Goal: Task Accomplishment & Management: Manage account settings

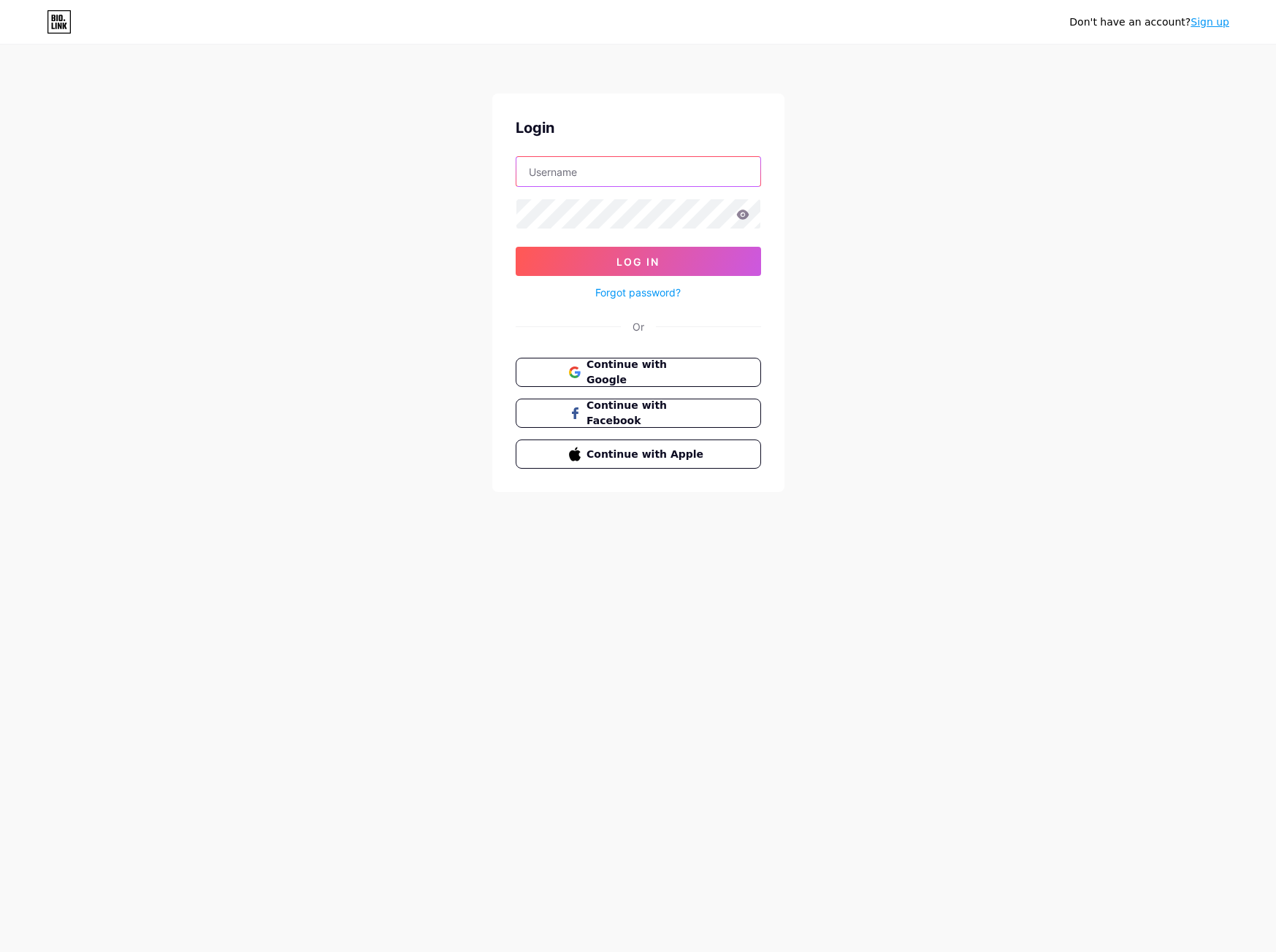
click at [701, 180] on input "text" at bounding box center [638, 171] width 244 height 29
paste input "[EMAIL_ADDRESS][DOMAIN_NAME]"
type input "[EMAIL_ADDRESS][DOMAIN_NAME]"
click at [564, 265] on button "Log In" at bounding box center [638, 261] width 245 height 29
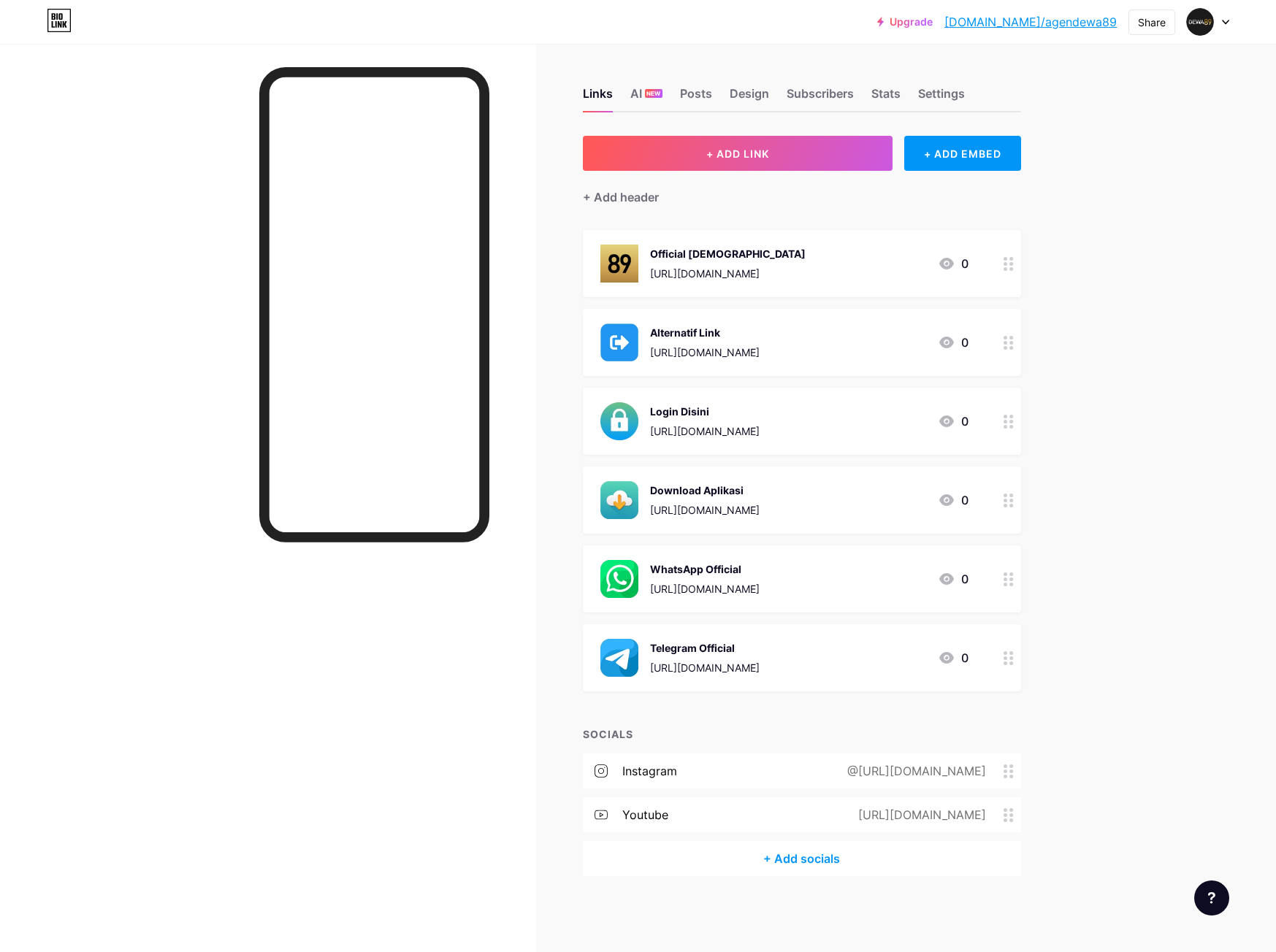
click at [1066, 19] on link "[DOMAIN_NAME]/agendewa89" at bounding box center [1030, 22] width 172 height 18
click at [1128, 196] on div "Upgrade [DOMAIN_NAME]/agende... [DOMAIN_NAME]/agendewa89 Share Switch accounts …" at bounding box center [638, 476] width 1276 height 952
click at [1123, 92] on div "Upgrade [DOMAIN_NAME]/agende... [DOMAIN_NAME]/agendewa89 Share Switch accounts …" at bounding box center [638, 476] width 1276 height 952
click at [933, 16] on link "Upgrade" at bounding box center [904, 22] width 55 height 11
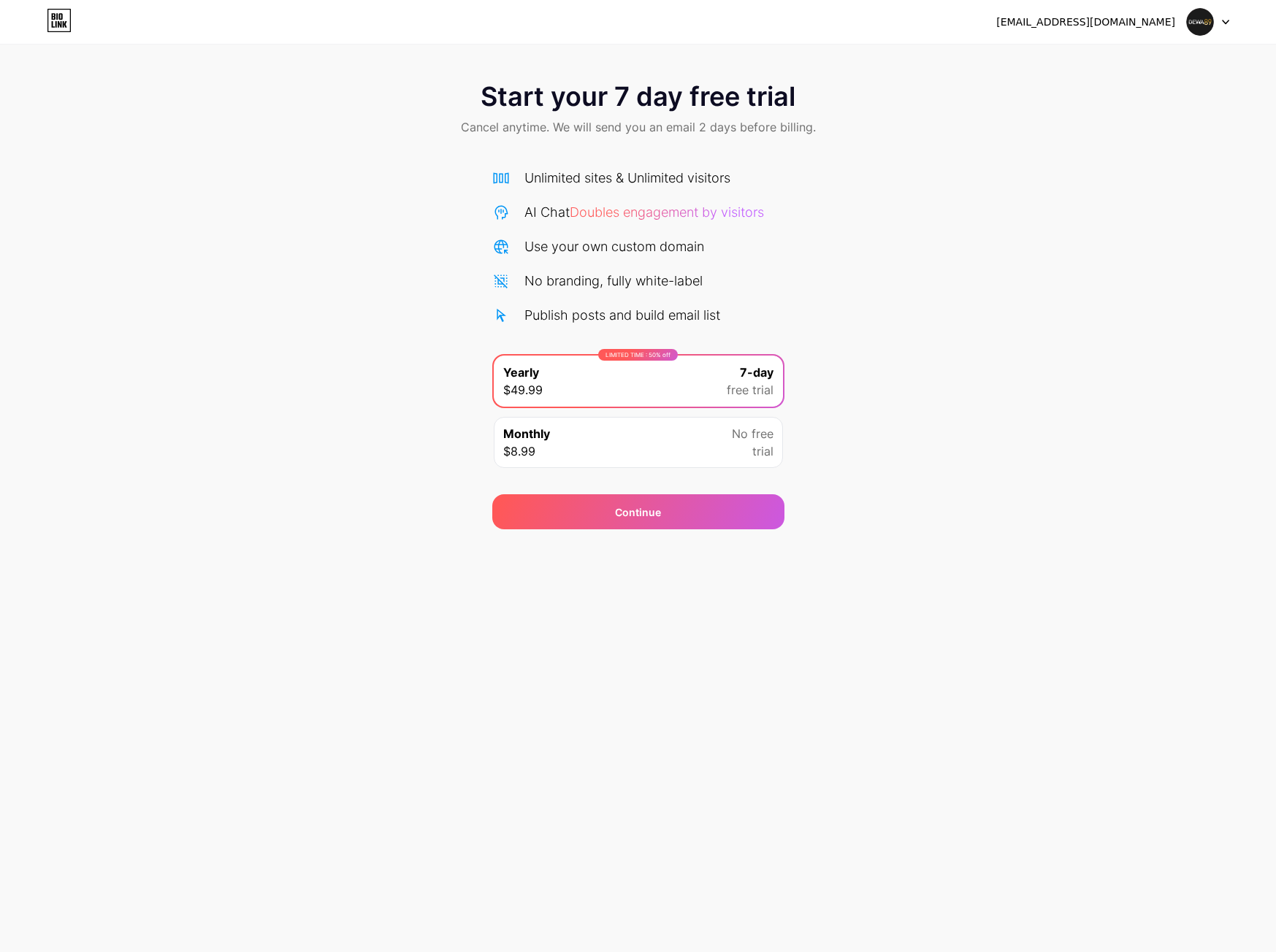
click at [902, 297] on div "Start your 7 day free trial Cancel anytime. We will send you an email 2 days be…" at bounding box center [638, 298] width 1276 height 462
click at [931, 358] on div "Start your 7 day free trial Cancel anytime. We will send you an email 2 days be…" at bounding box center [638, 298] width 1276 height 462
click at [698, 428] on div "Monthly $8.99 No free trial" at bounding box center [638, 442] width 289 height 51
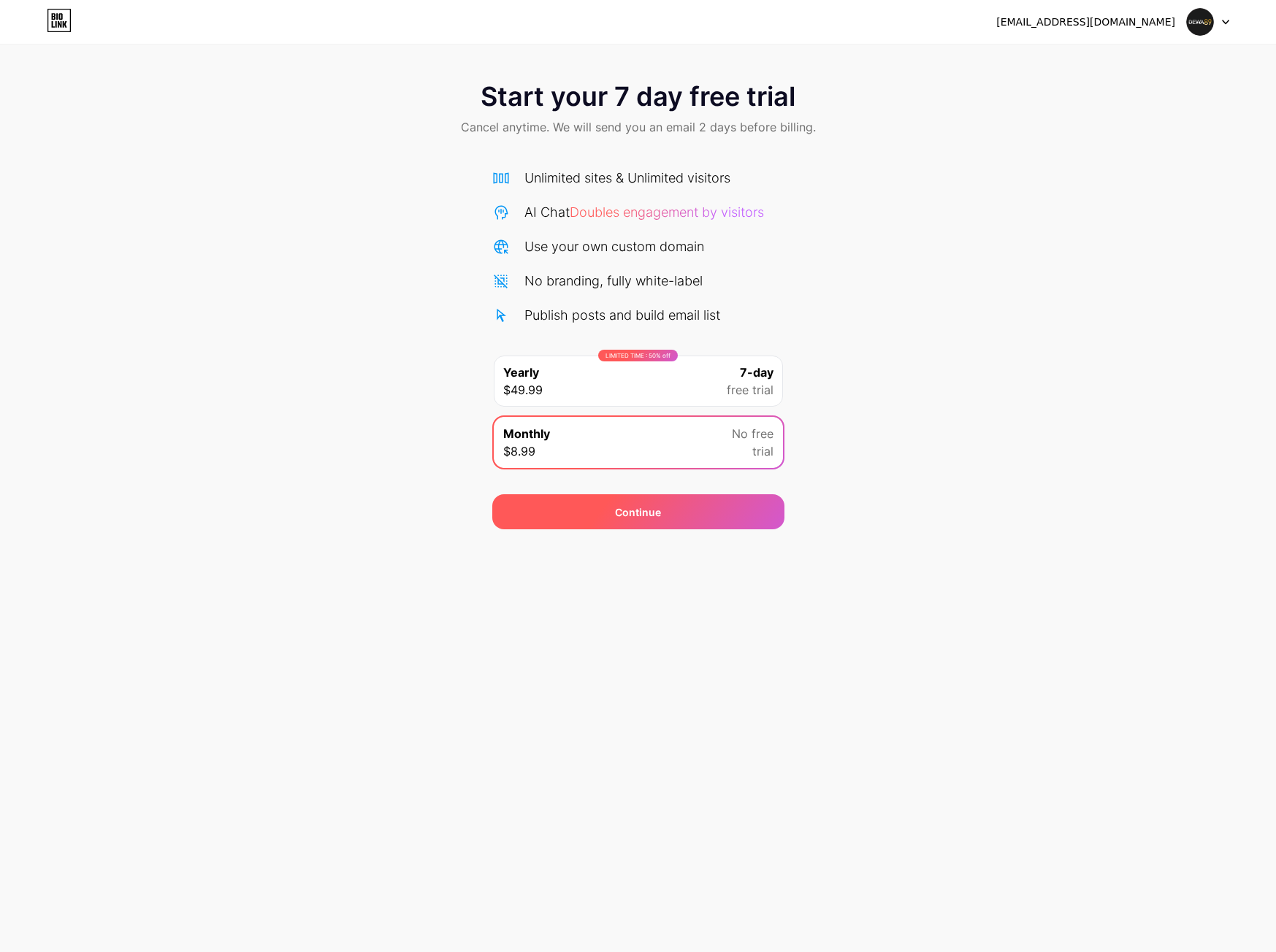
click at [673, 512] on div "Continue" at bounding box center [638, 511] width 292 height 35
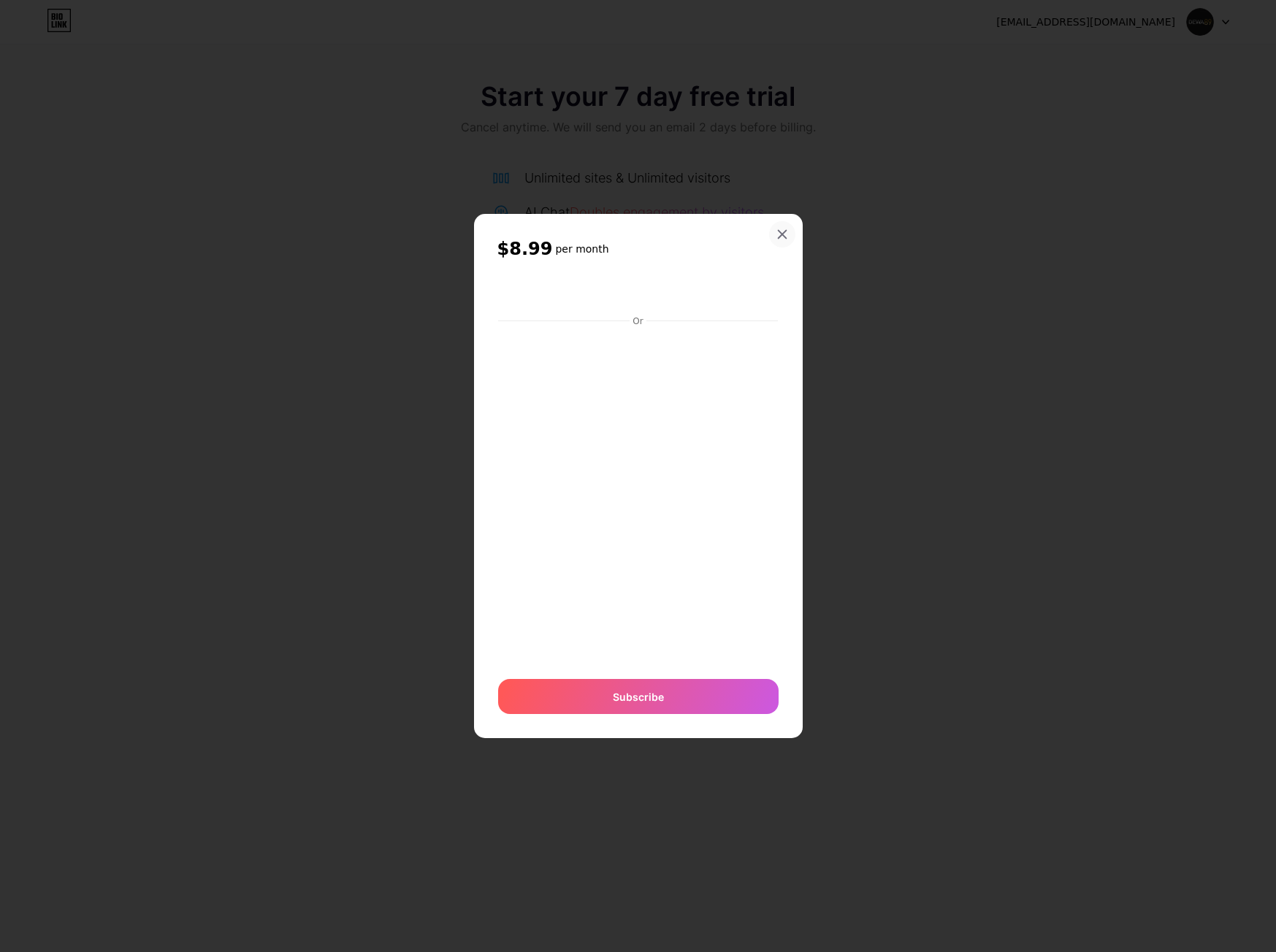
click at [787, 225] on div at bounding box center [782, 234] width 26 height 26
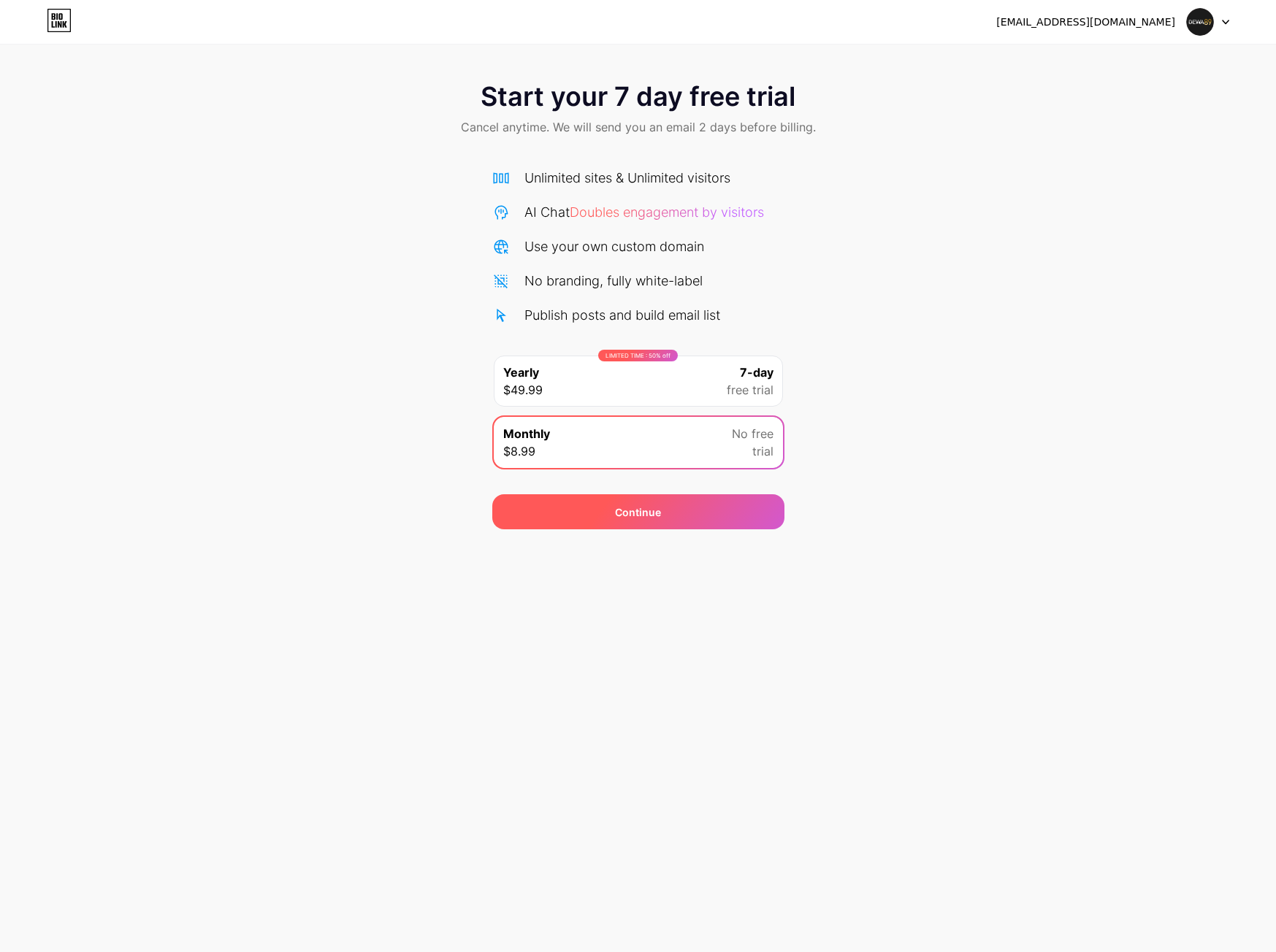
click at [669, 514] on div "Continue" at bounding box center [638, 511] width 292 height 35
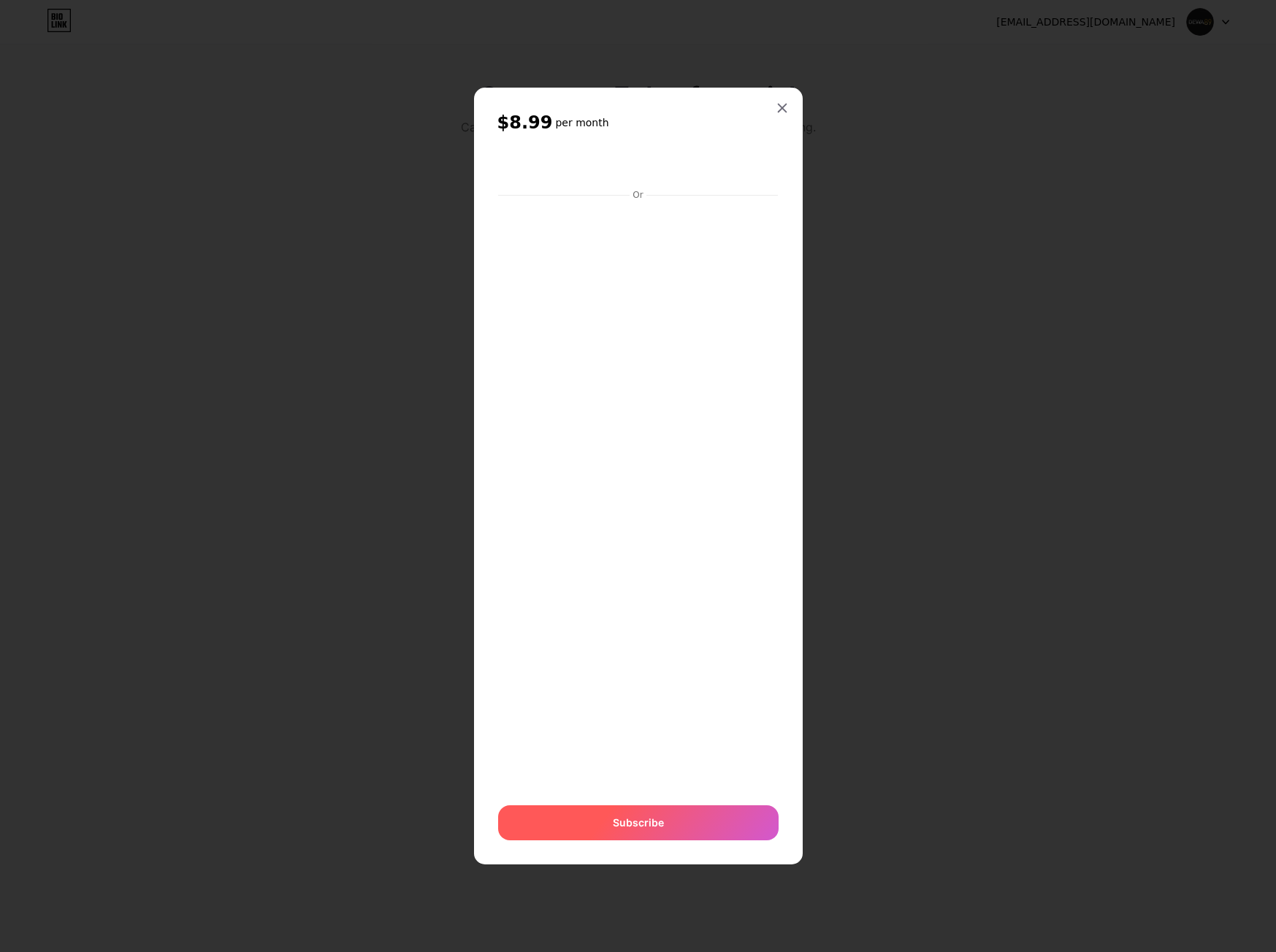
click at [629, 829] on span "Subscribe" at bounding box center [638, 822] width 51 height 15
drag, startPoint x: 497, startPoint y: 123, endPoint x: 539, endPoint y: 124, distance: 42.0
click at [539, 124] on span "$8.99" at bounding box center [525, 123] width 55 height 23
copy span "$8.99"
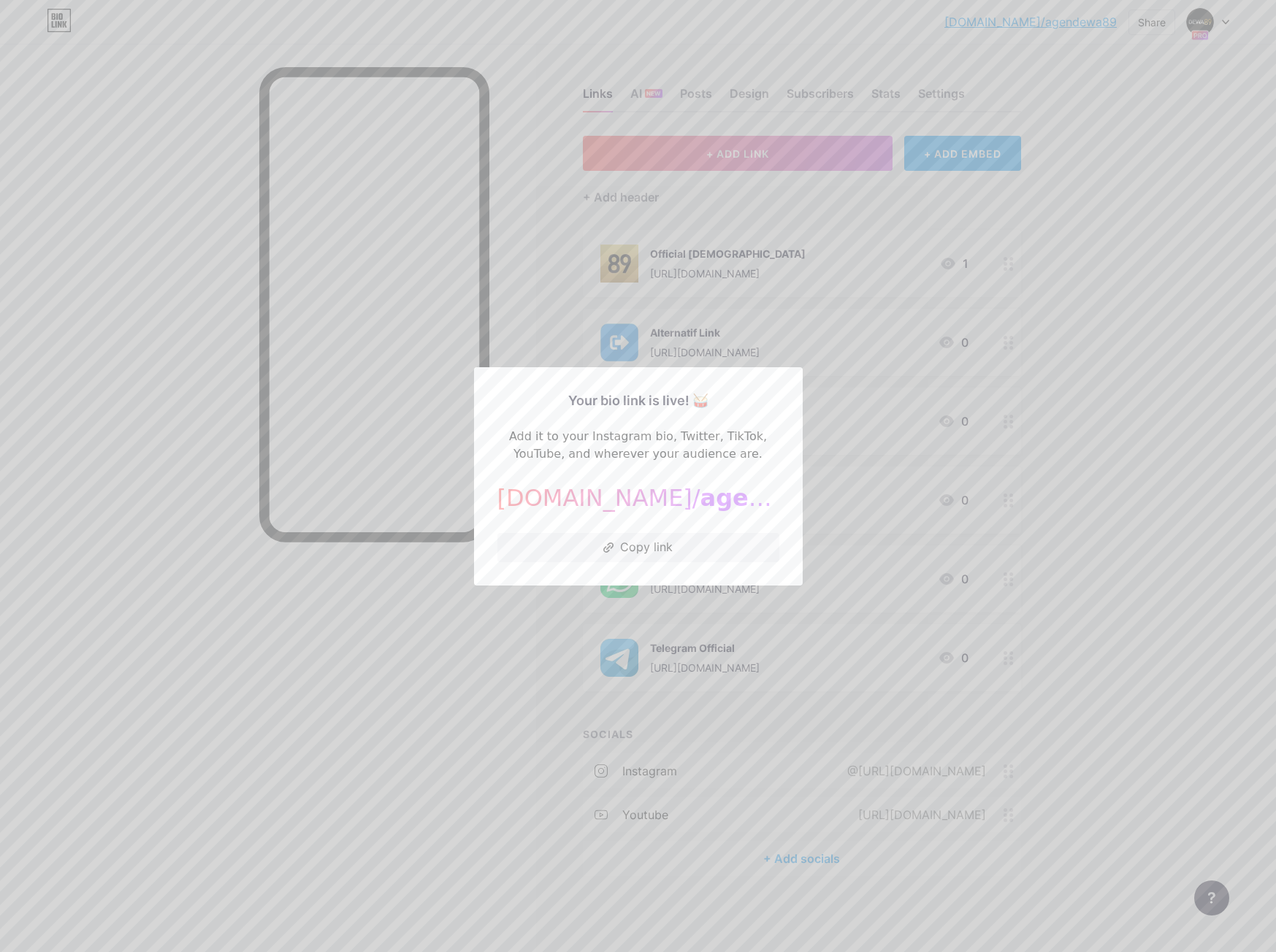
click at [548, 502] on div "[DOMAIN_NAME]/ agendewa89" at bounding box center [638, 498] width 282 height 35
drag, startPoint x: 548, startPoint y: 502, endPoint x: 736, endPoint y: 494, distance: 188.2
click at [736, 494] on div "[DOMAIN_NAME]/ agendewa89" at bounding box center [638, 498] width 282 height 35
copy div "[DOMAIN_NAME]/ agendewa89"
click at [839, 318] on div at bounding box center [638, 476] width 1276 height 952
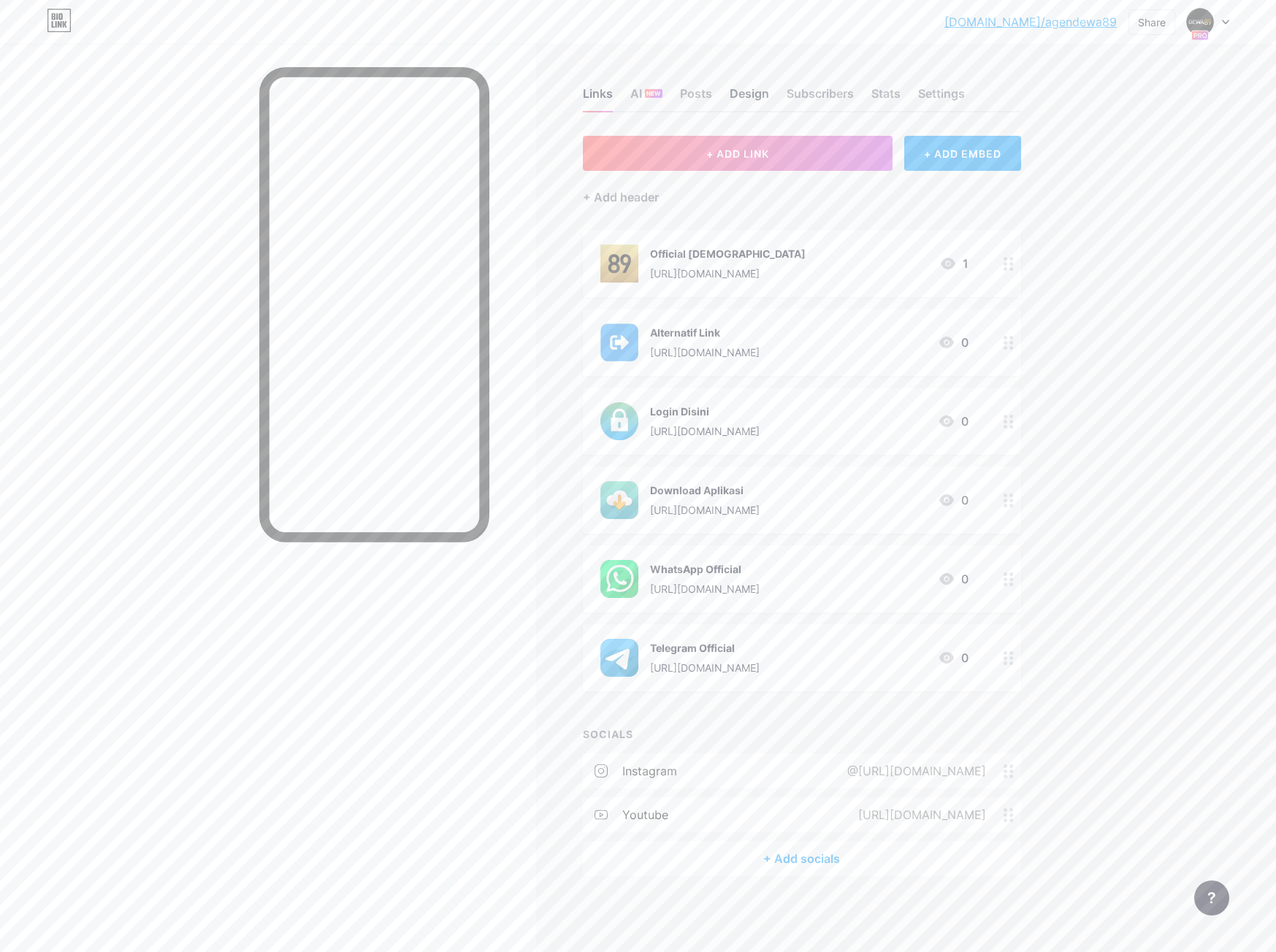
click at [734, 97] on div "Design" at bounding box center [749, 98] width 39 height 26
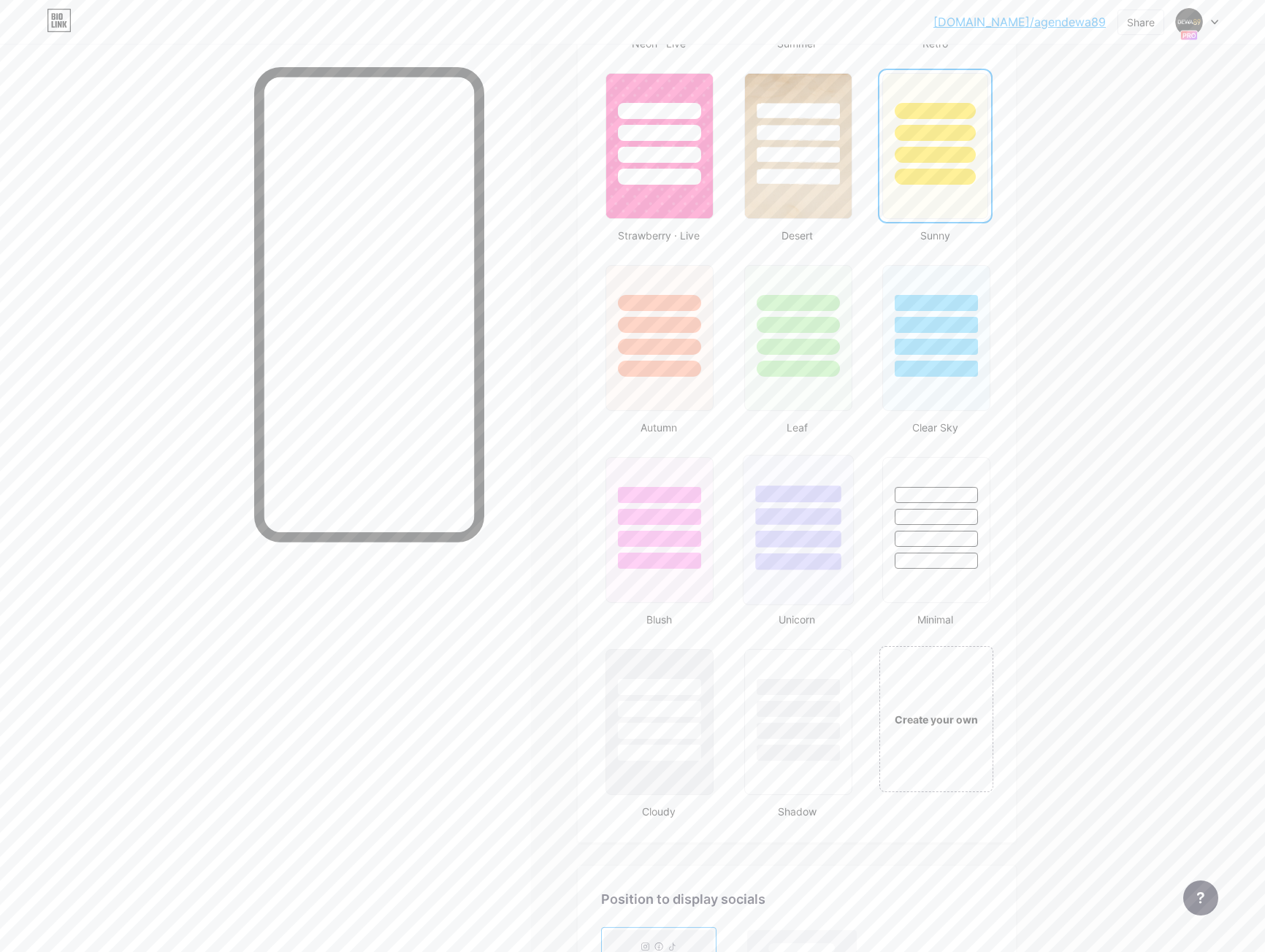
scroll to position [1241, 0]
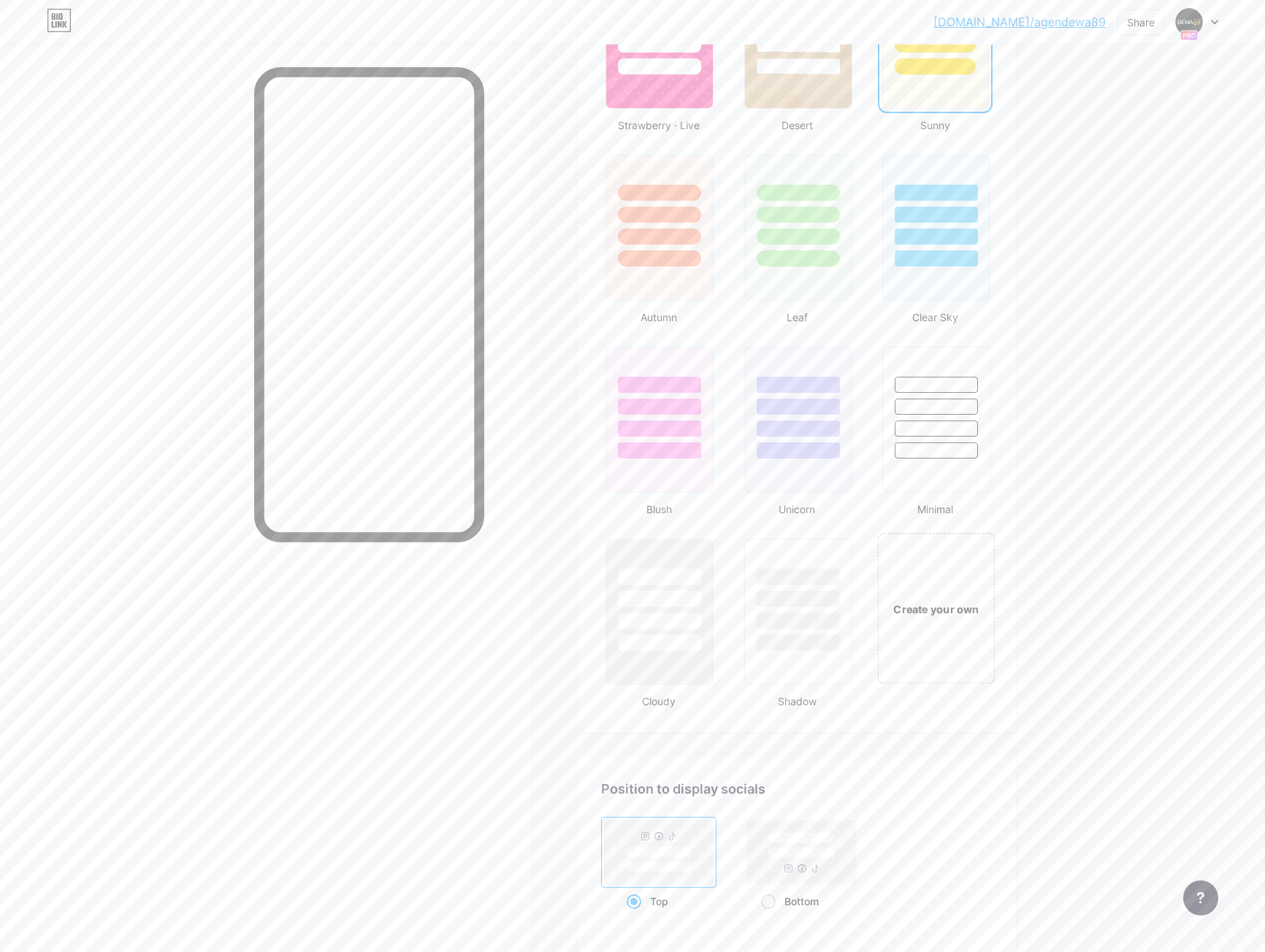
click at [913, 598] on div "Create your own" at bounding box center [937, 608] width 118 height 151
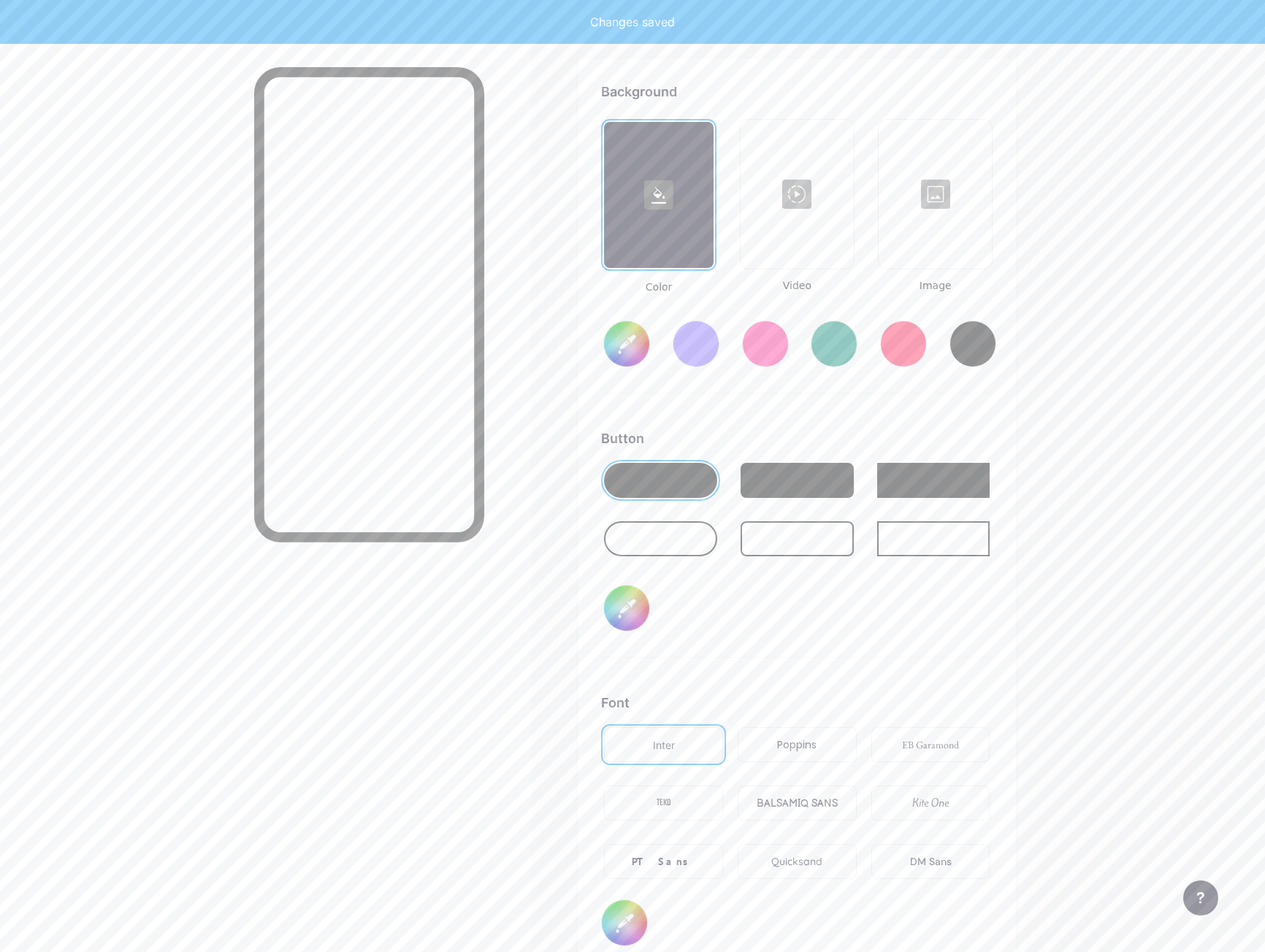
type input "#ffffff"
type input "#000000"
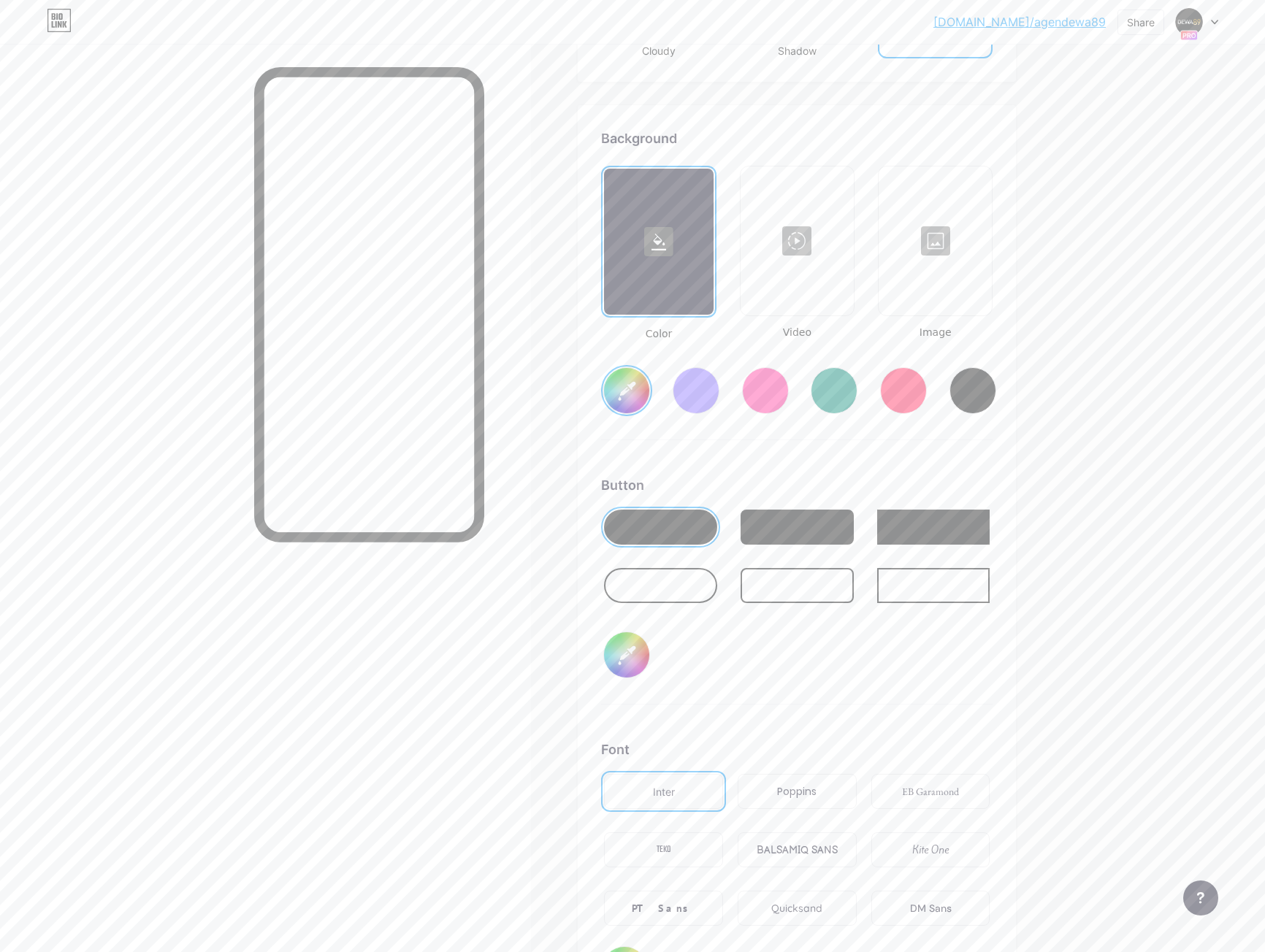
scroll to position [1865, 0]
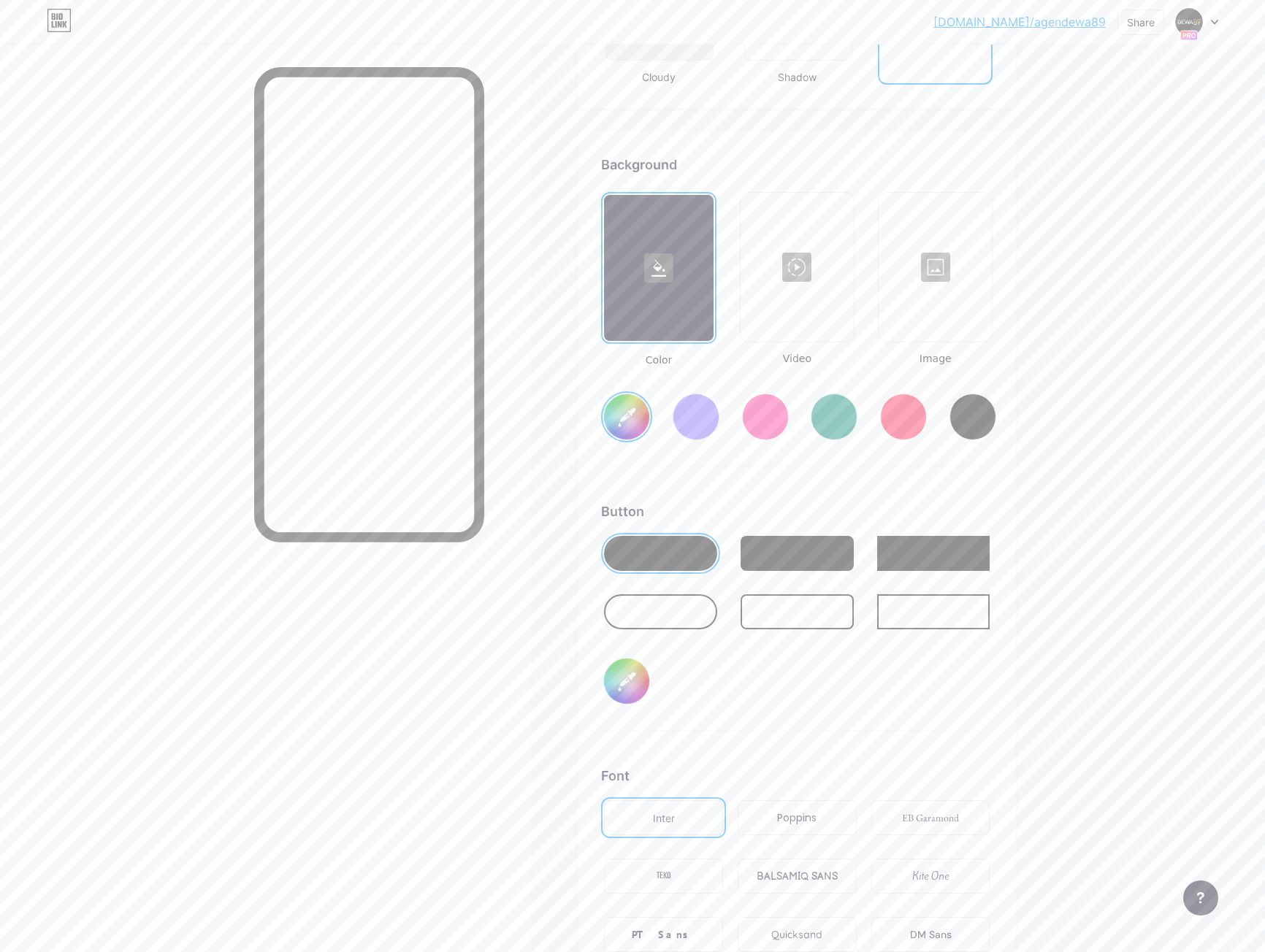
click at [665, 269] on rect at bounding box center [658, 267] width 29 height 29
click at [627, 414] on input "#ffffff" at bounding box center [626, 416] width 45 height 45
type input "#937122"
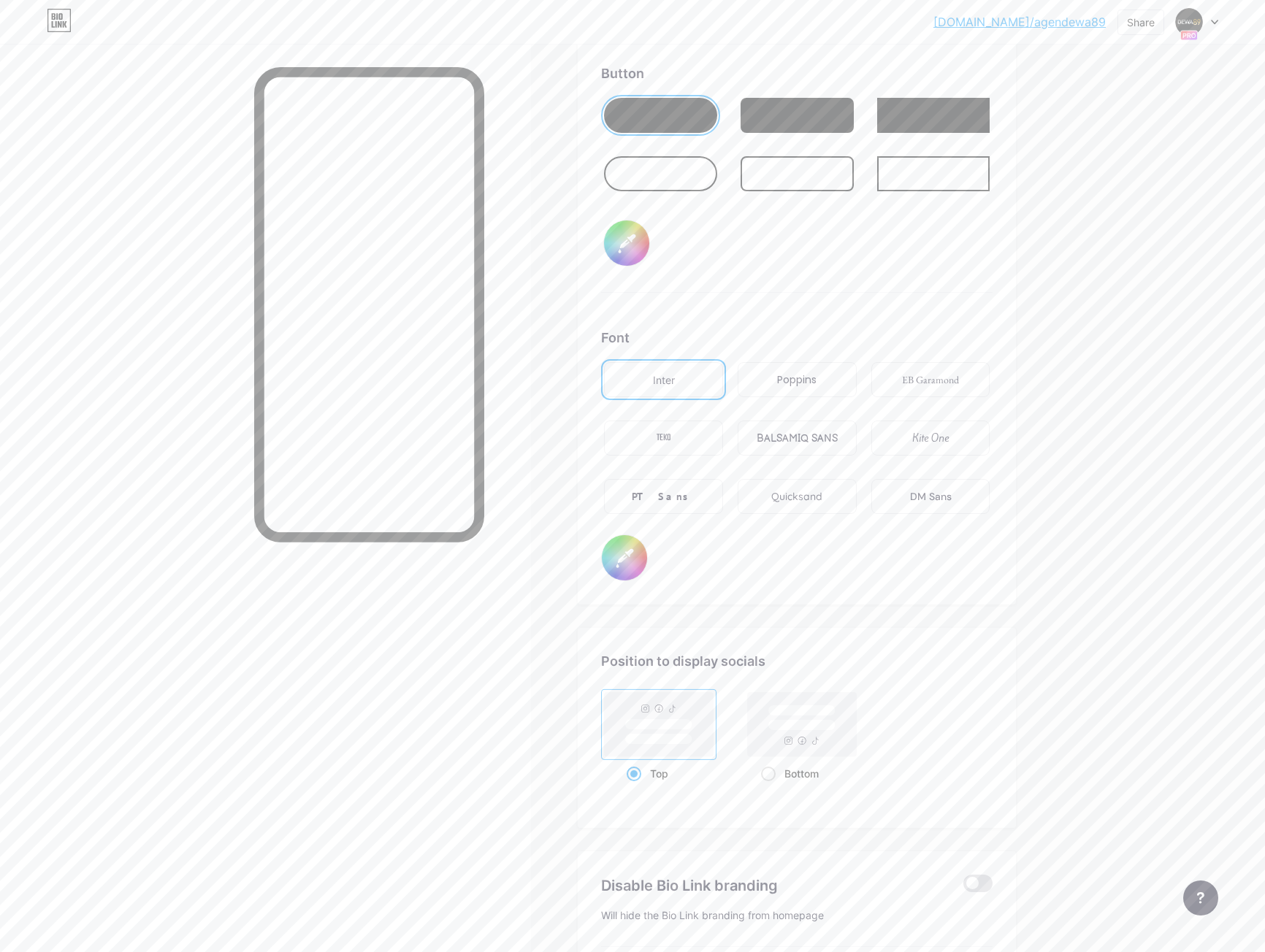
scroll to position [2156, 0]
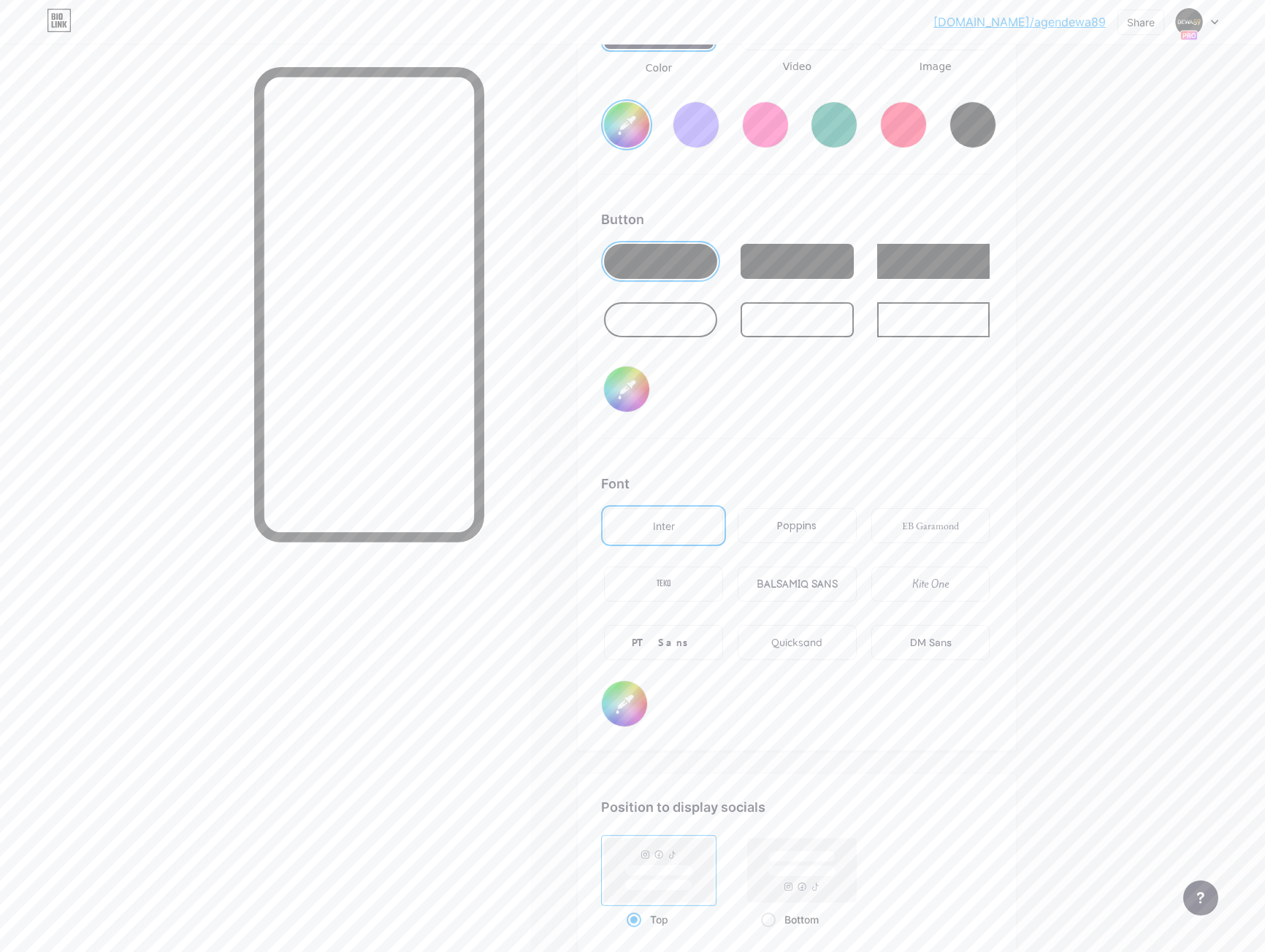
click at [813, 527] on div "Poppins" at bounding box center [796, 526] width 39 height 15
click at [821, 650] on div "Quicksand" at bounding box center [796, 642] width 119 height 35
click at [654, 522] on div "Inter" at bounding box center [662, 525] width 119 height 35
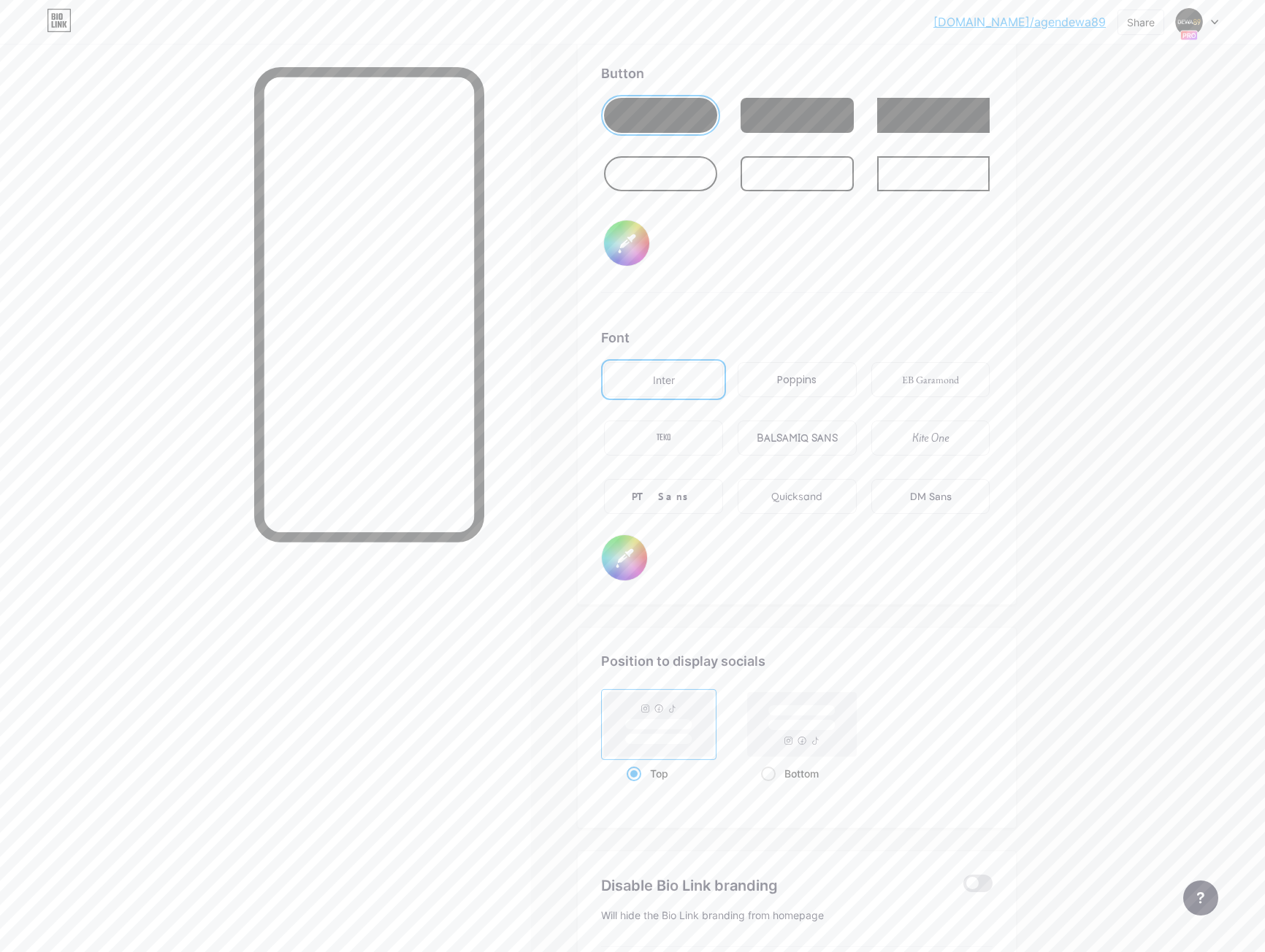
scroll to position [2084, 0]
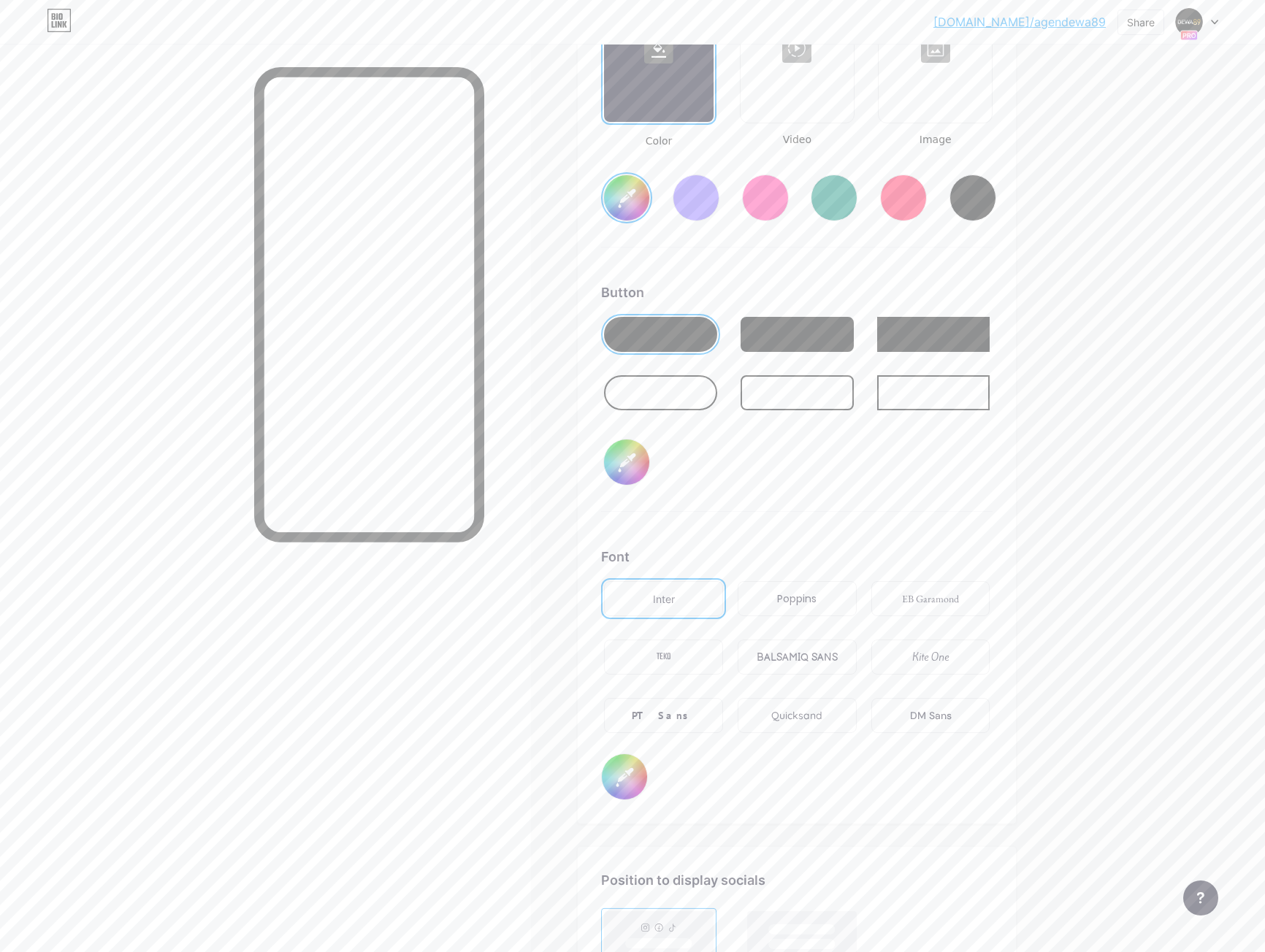
click at [785, 487] on div "Button #000000" at bounding box center [796, 397] width 391 height 229
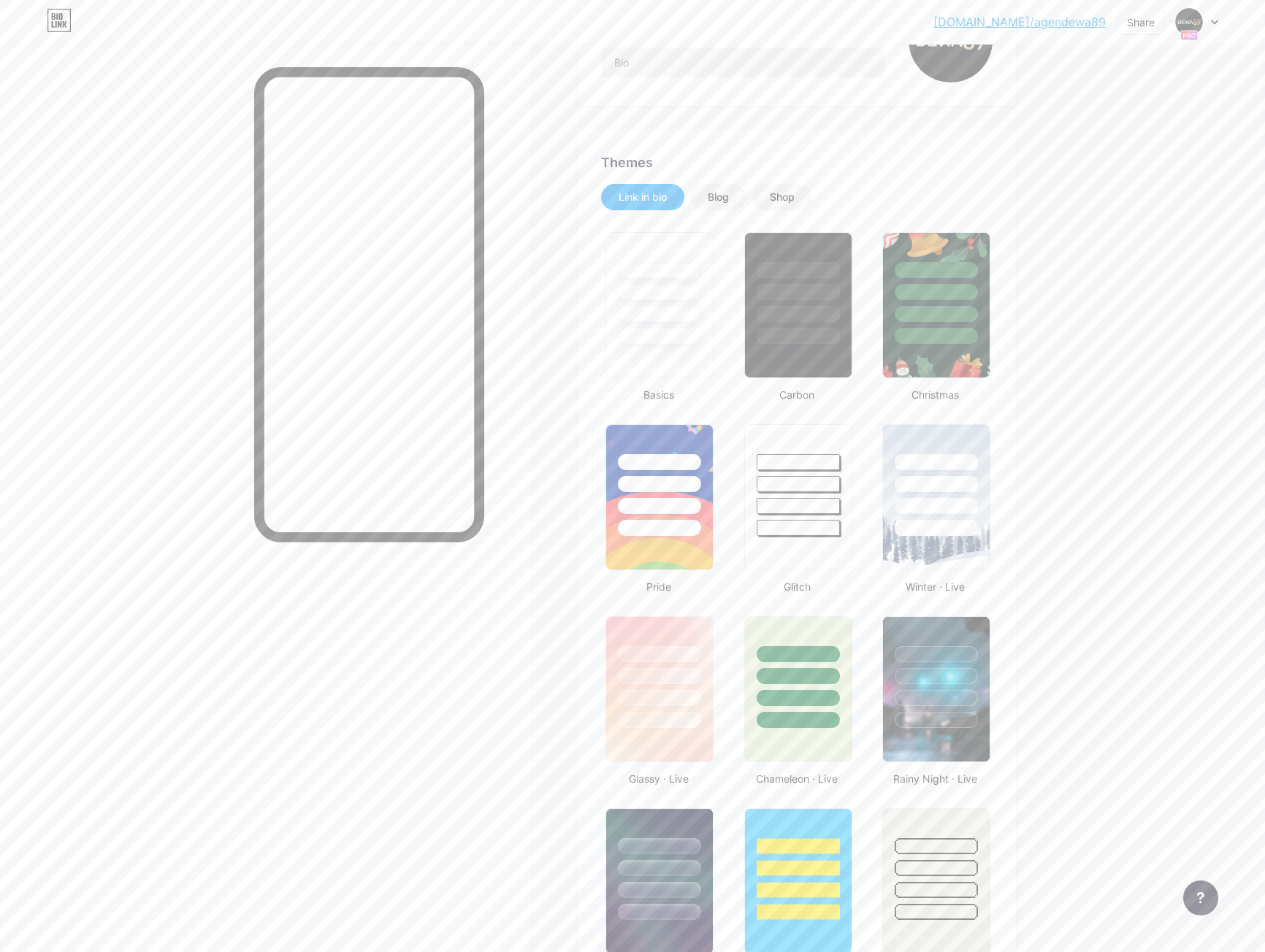
scroll to position [0, 0]
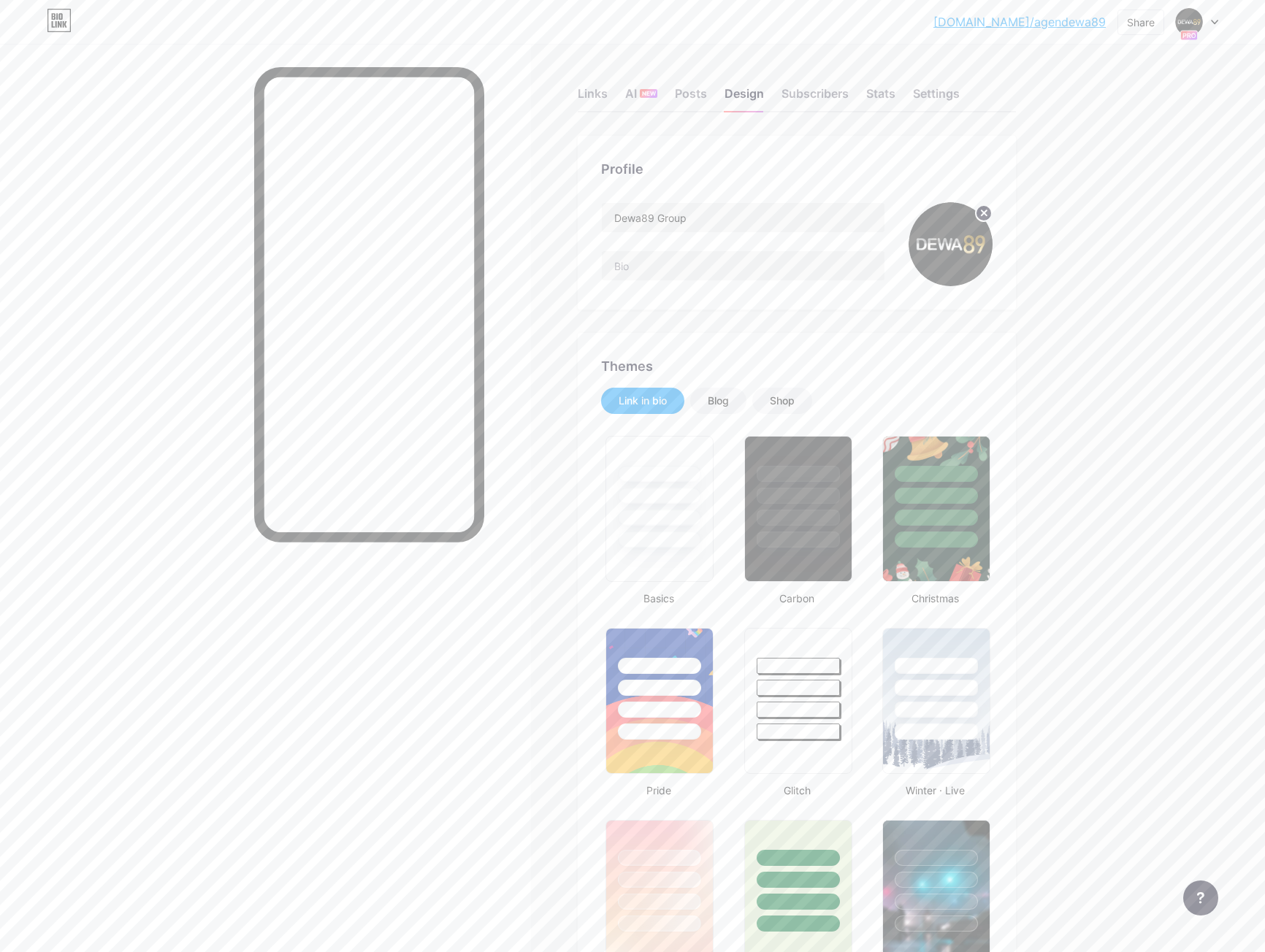
click at [941, 98] on div "Settings" at bounding box center [937, 98] width 47 height 26
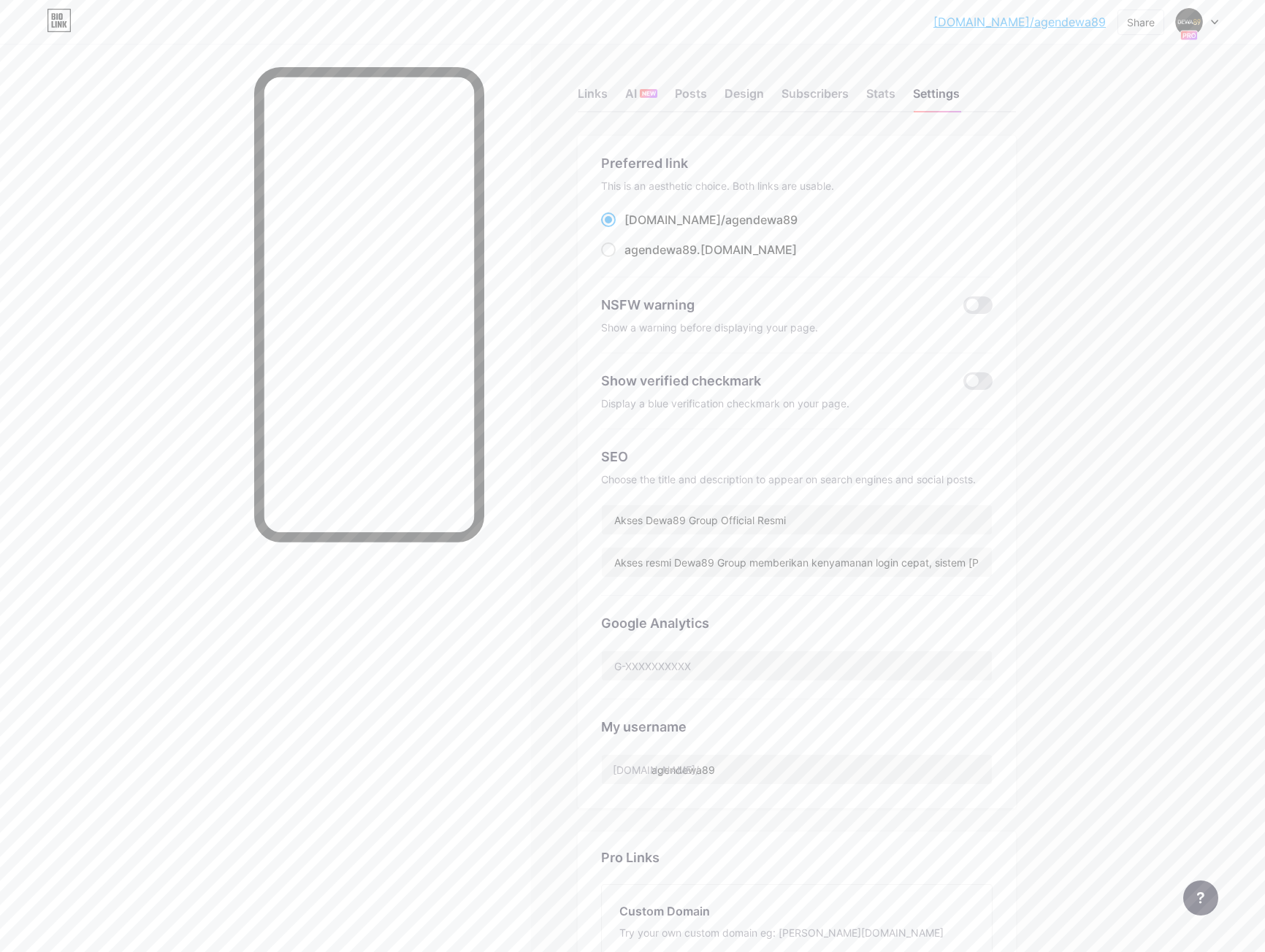
scroll to position [73, 0]
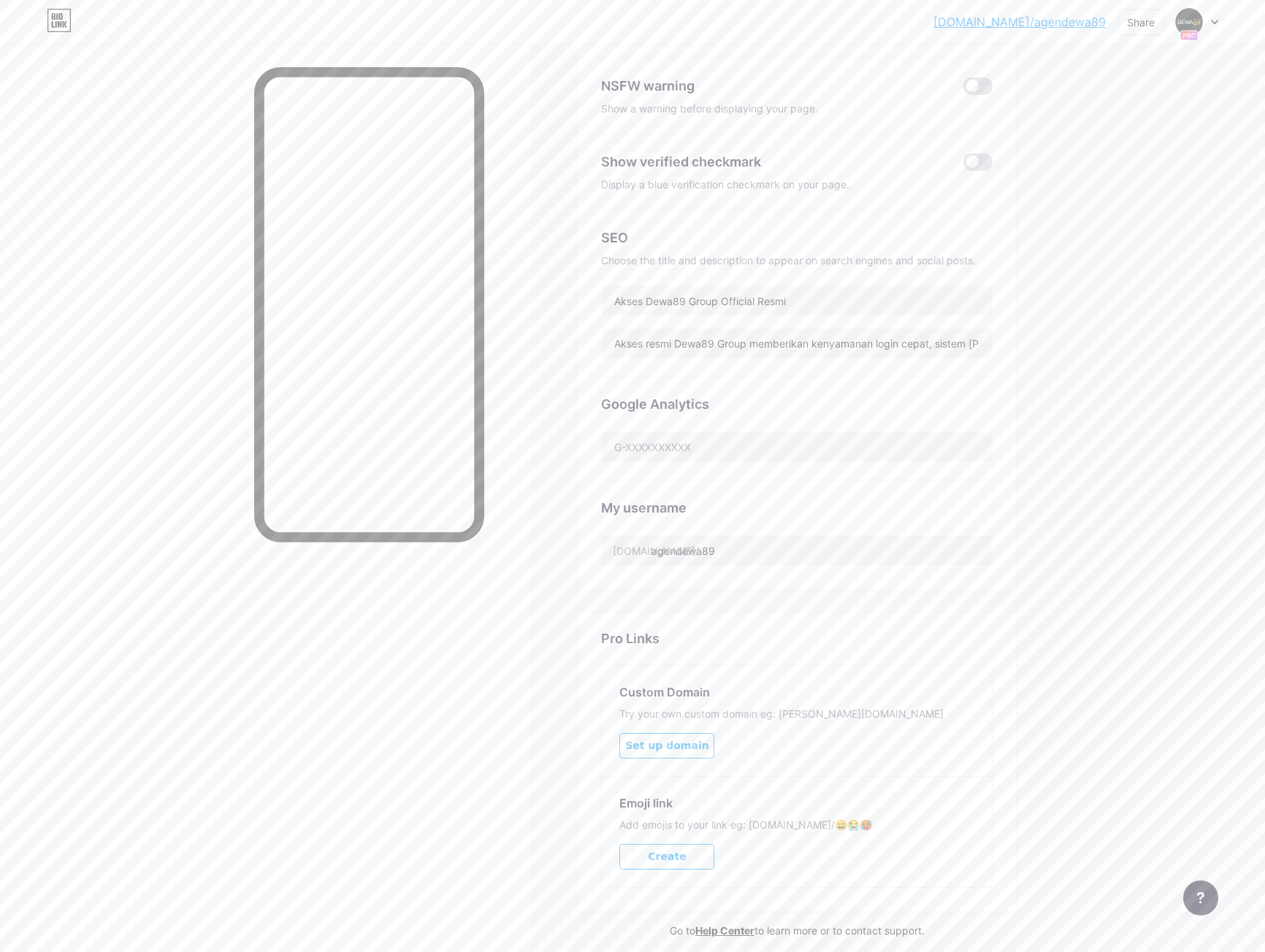
click at [1112, 296] on div "[DOMAIN_NAME]/agende... [DOMAIN_NAME]/agendewa89 Share Switch accounts Dewa89 G…" at bounding box center [632, 396] width 1265 height 1230
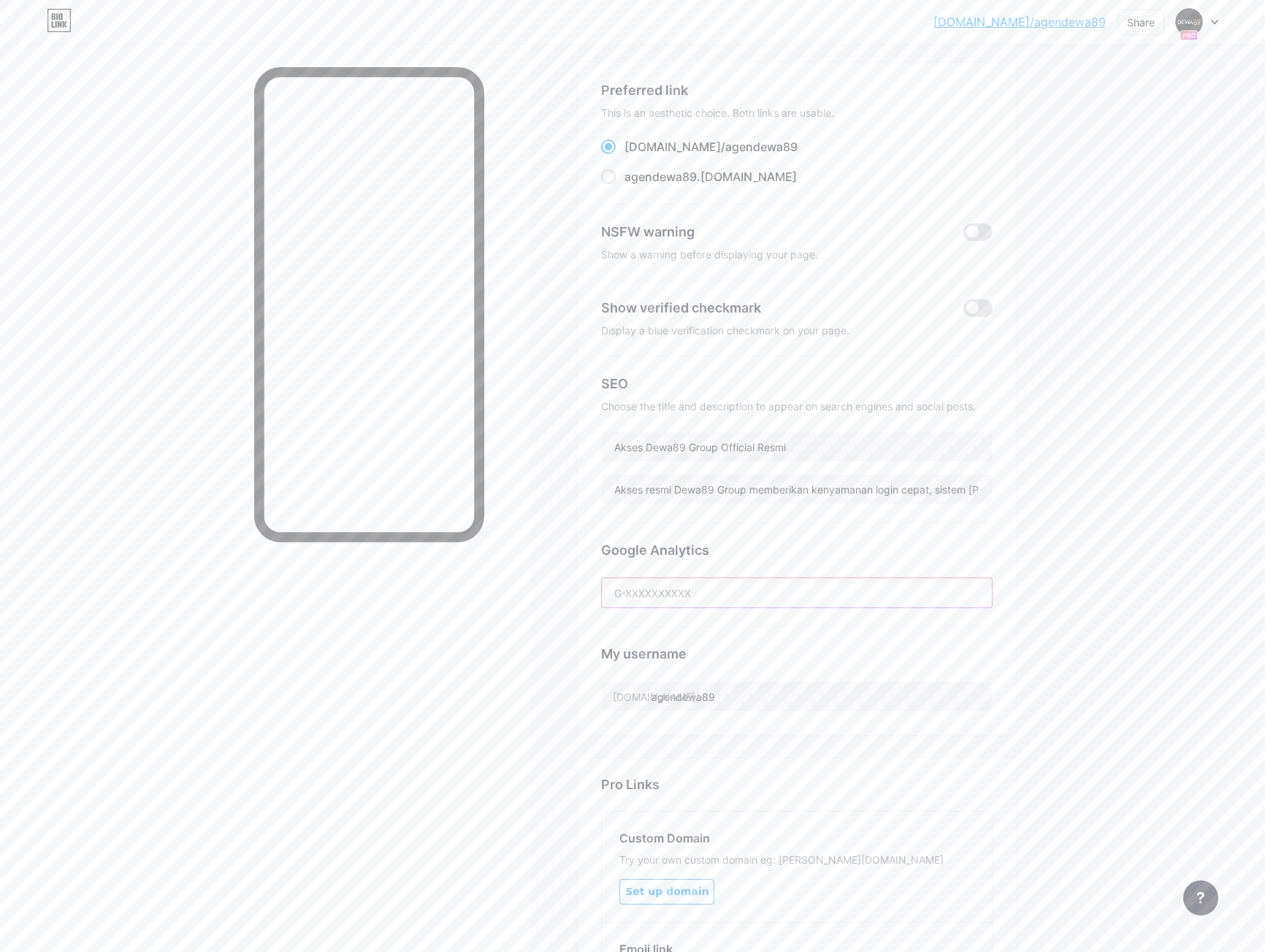
click at [738, 587] on input "text" at bounding box center [796, 592] width 390 height 29
paste input "G-STCXMDE1MJ"
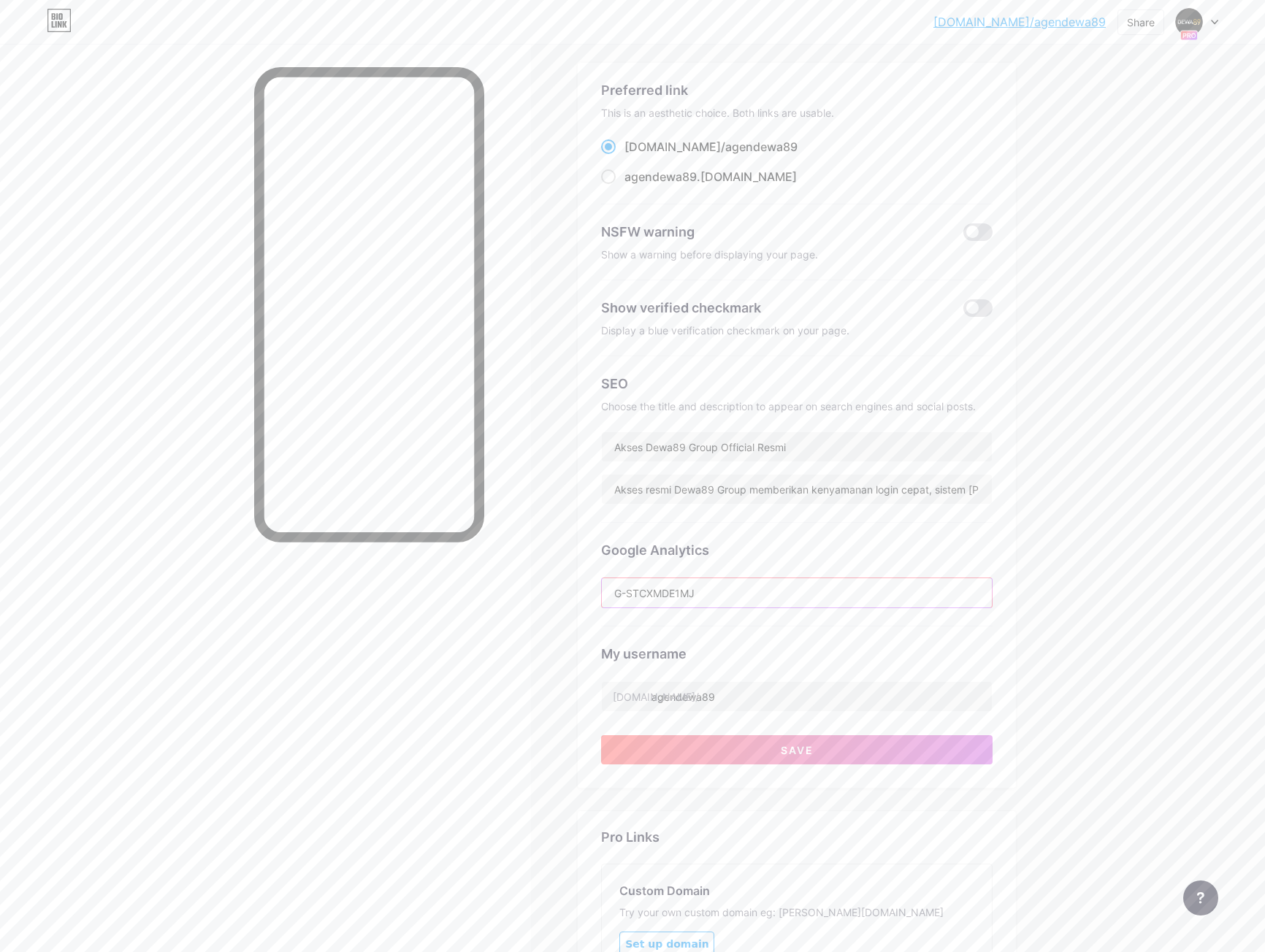
type input "G-STCXMDE1MJ"
click at [1156, 567] on div "[DOMAIN_NAME]/agende... [DOMAIN_NAME]/agendewa89 Share Switch accounts Dewa89 G…" at bounding box center [632, 568] width 1265 height 1282
click at [750, 755] on button "Save" at bounding box center [796, 749] width 391 height 29
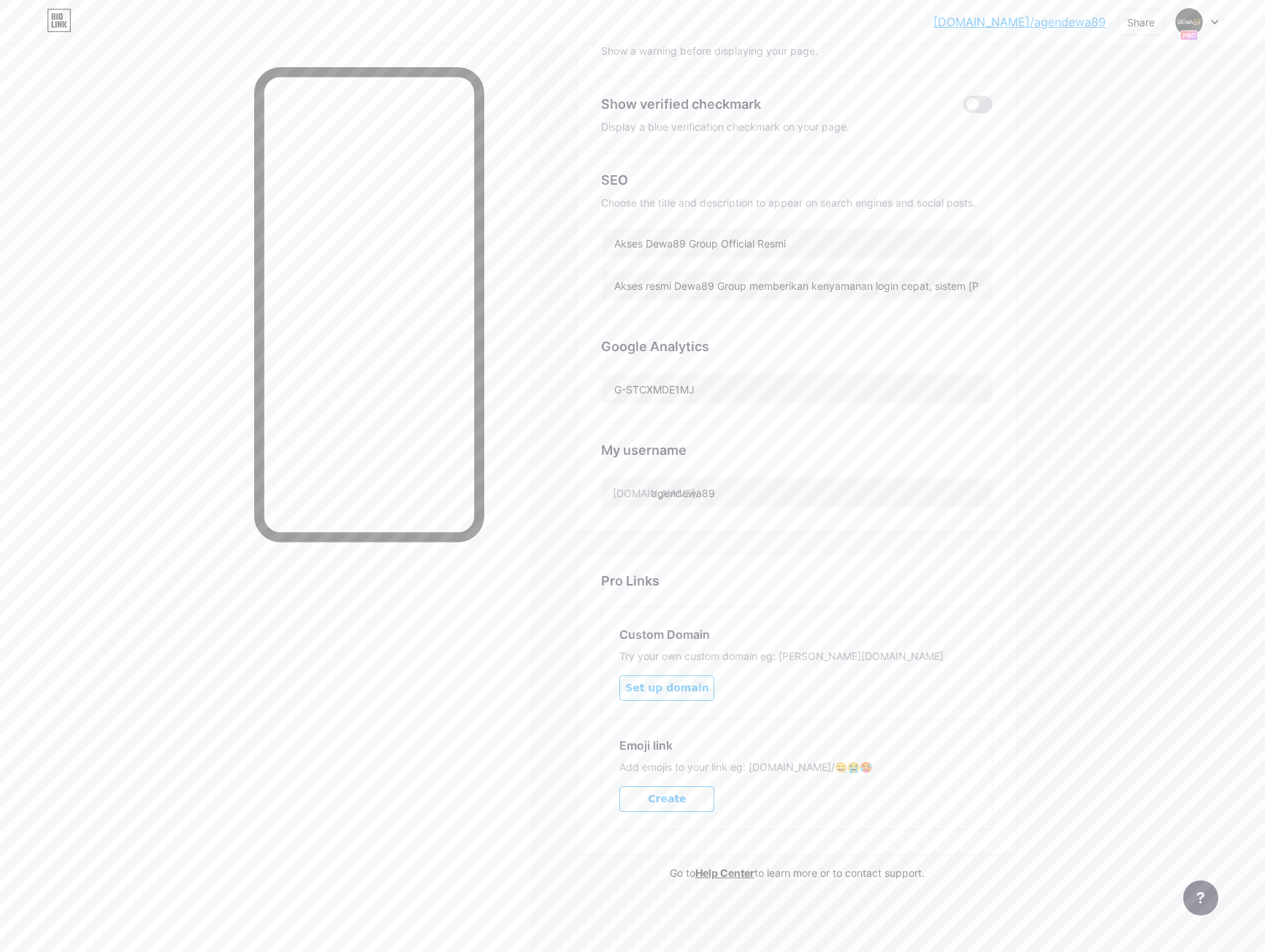
scroll to position [0, 0]
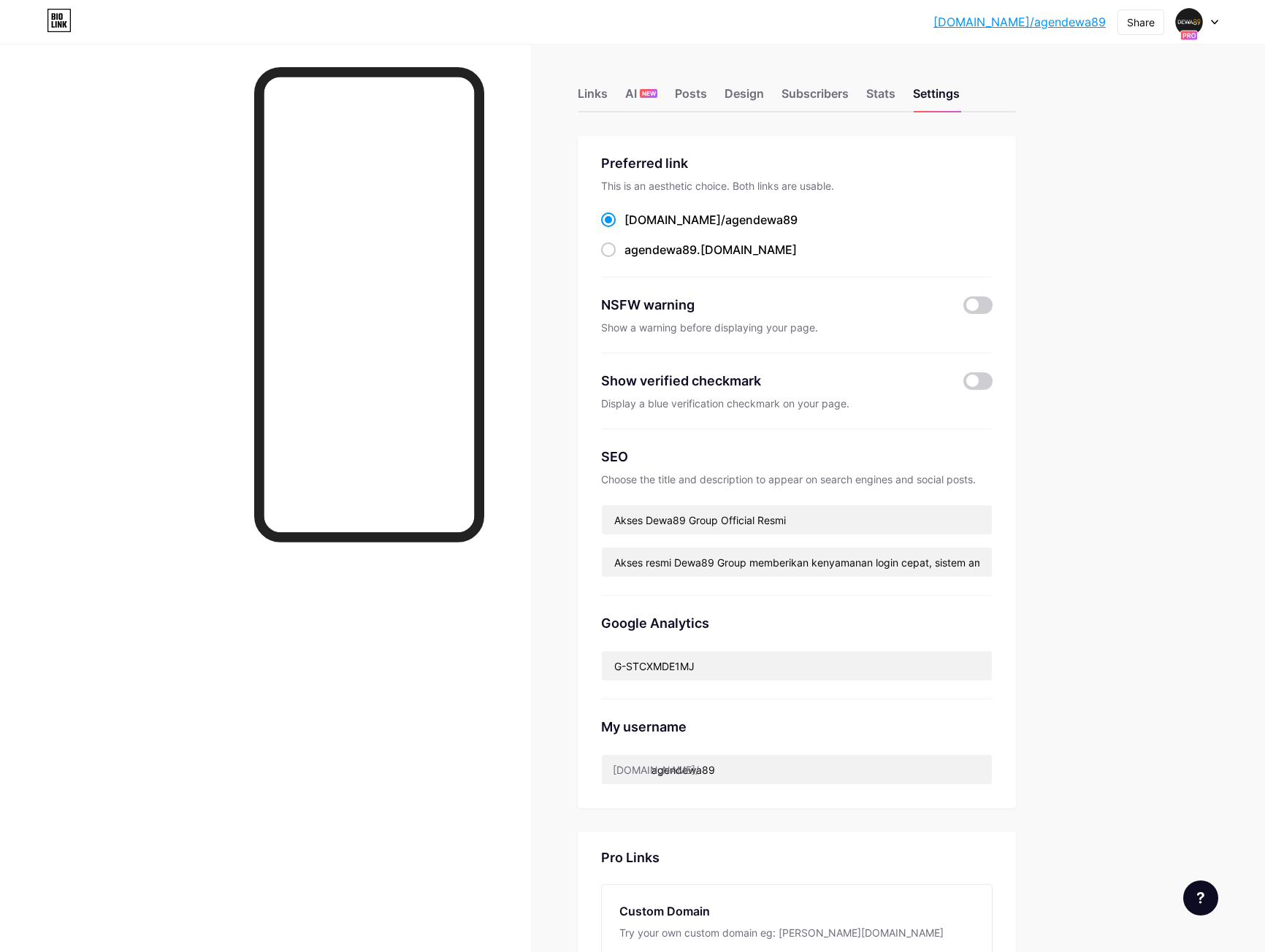
scroll to position [73, 0]
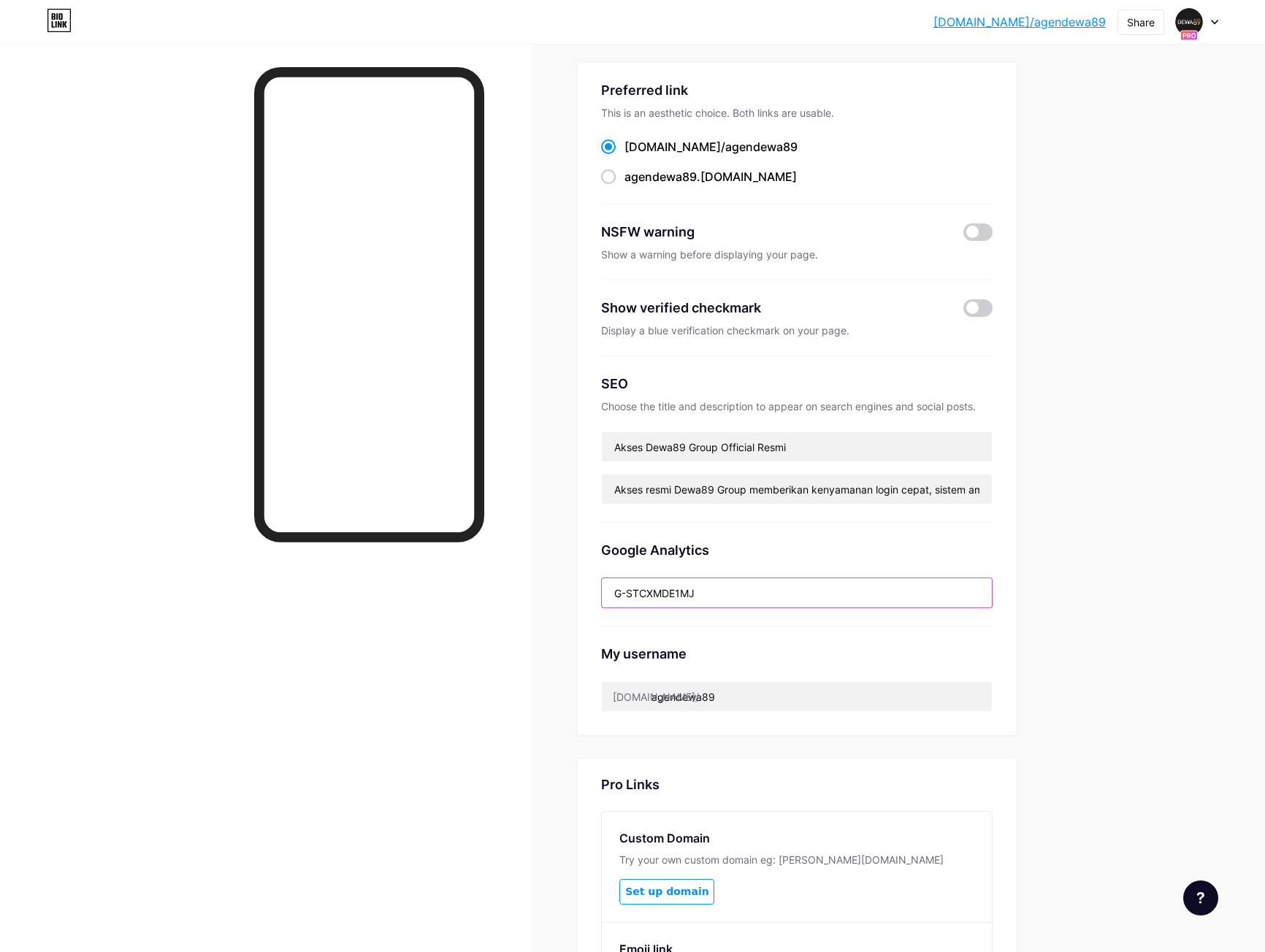
click at [748, 590] on input "G-STCXMDE1MJ" at bounding box center [796, 592] width 390 height 29
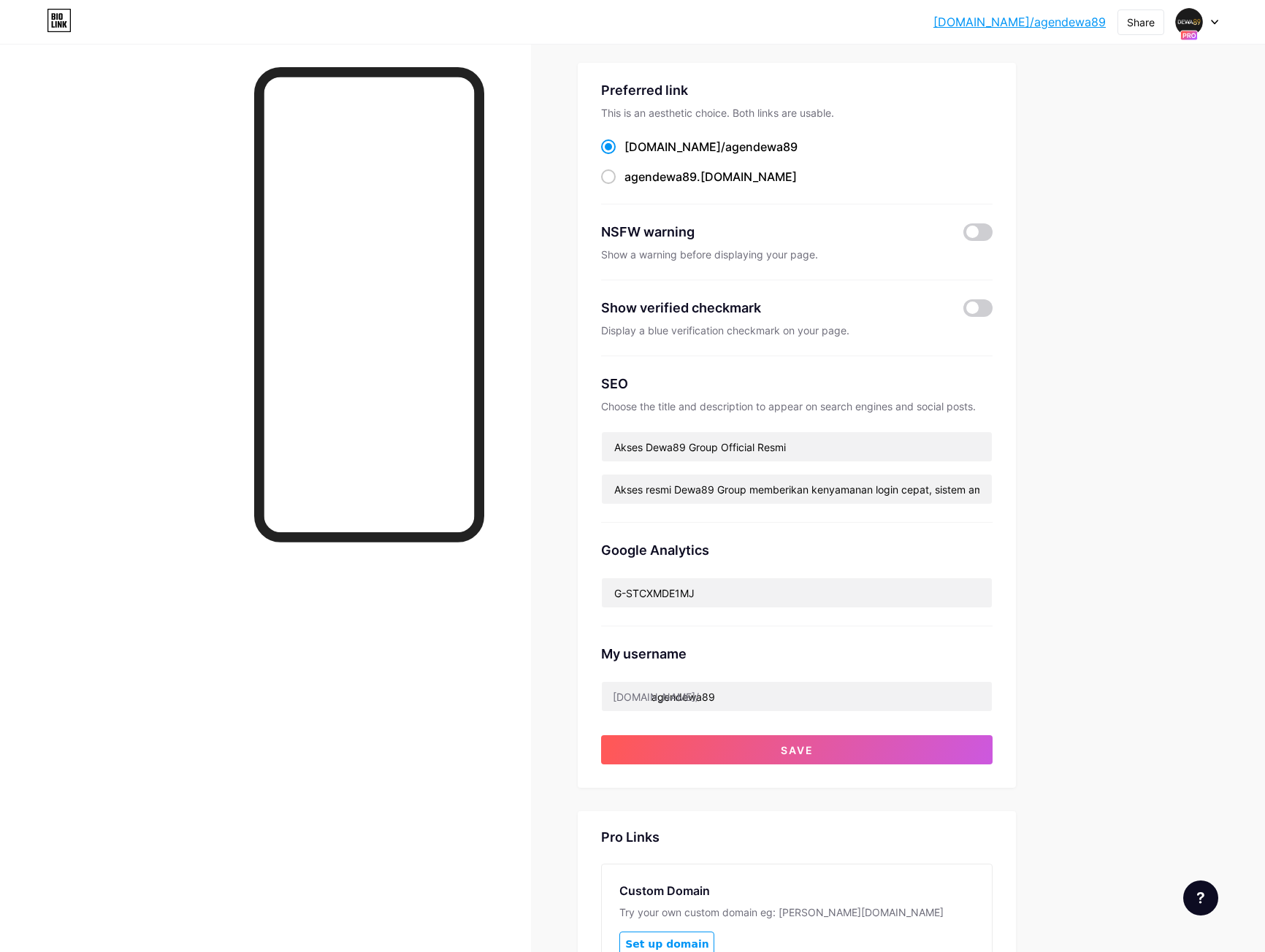
click at [1136, 534] on div "[DOMAIN_NAME]/agende... [DOMAIN_NAME]/agendewa89 Share Switch accounts Dewa89 G…" at bounding box center [632, 568] width 1265 height 1282
click at [847, 757] on button "Save" at bounding box center [796, 749] width 391 height 29
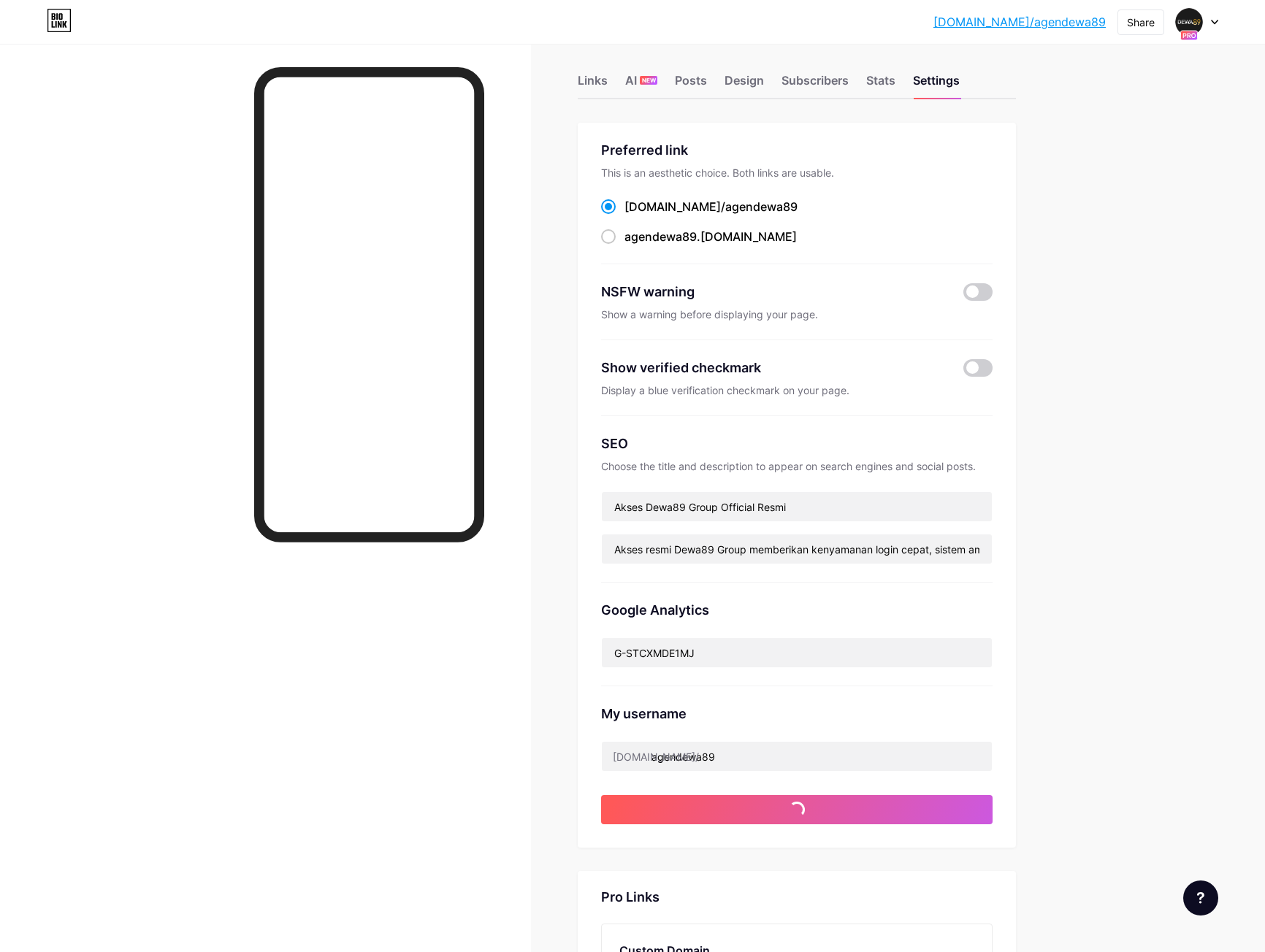
scroll to position [0, 0]
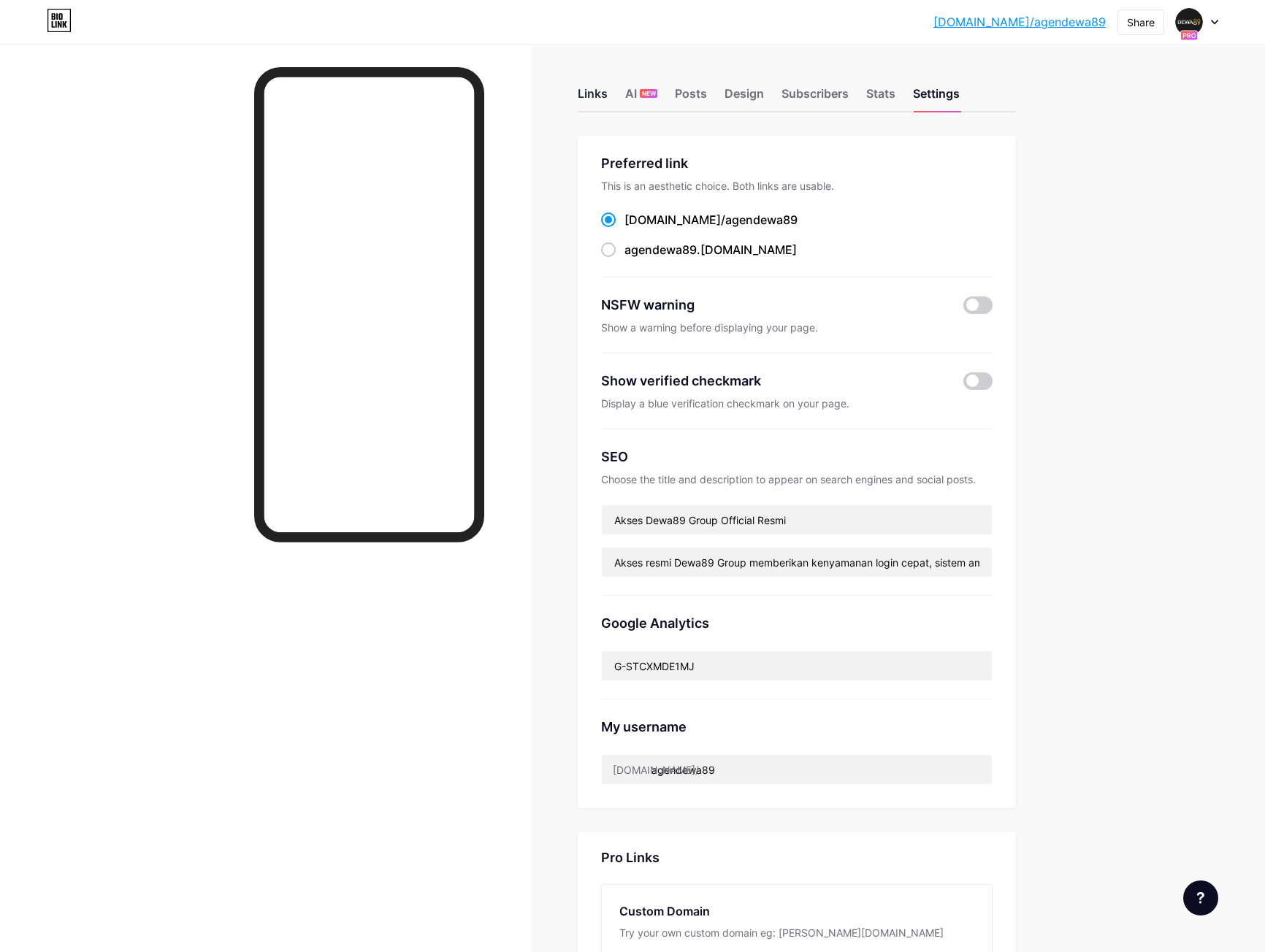
click at [607, 95] on div "Links" at bounding box center [592, 98] width 30 height 26
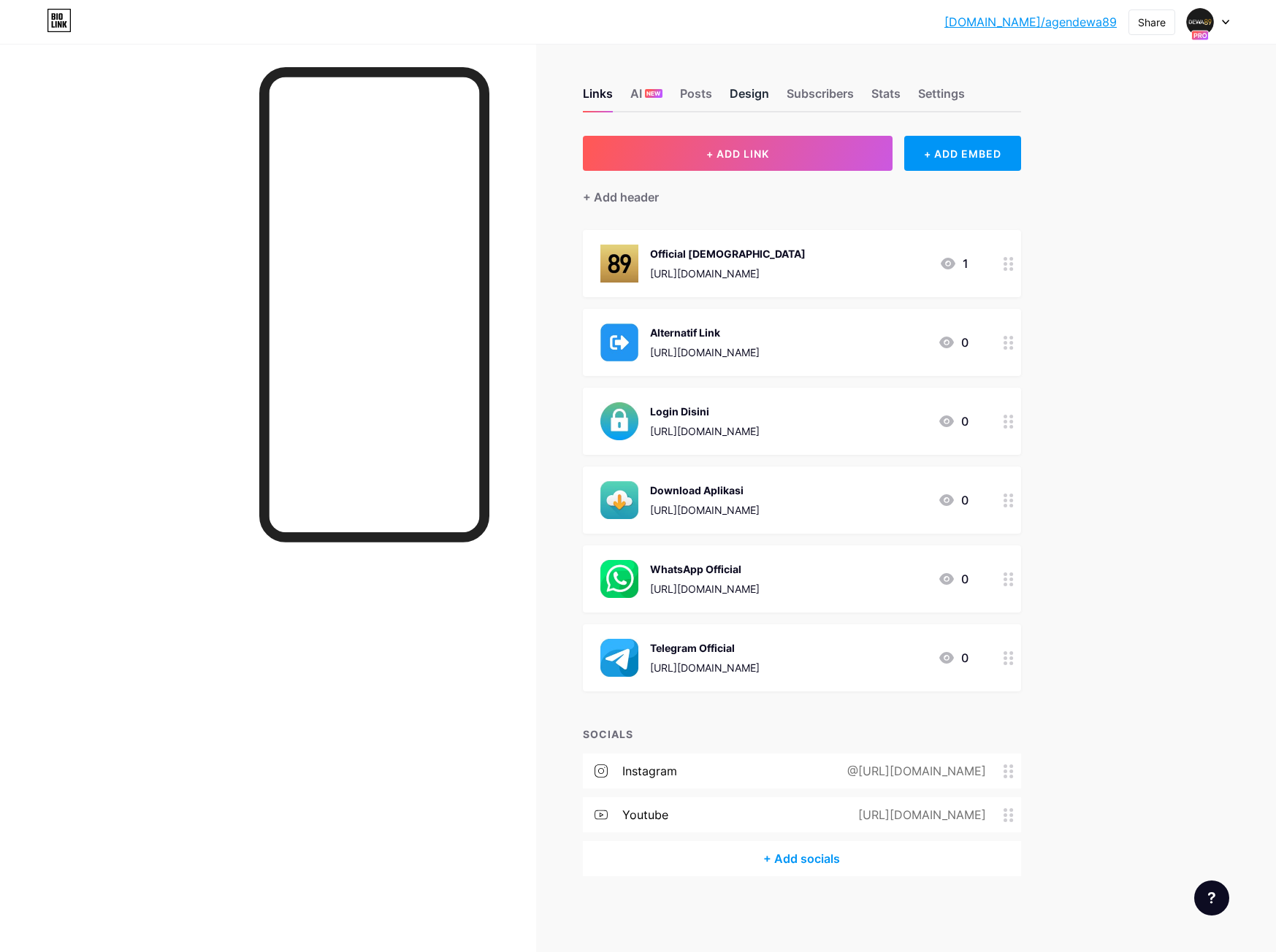
click at [734, 101] on div "Design" at bounding box center [749, 98] width 39 height 26
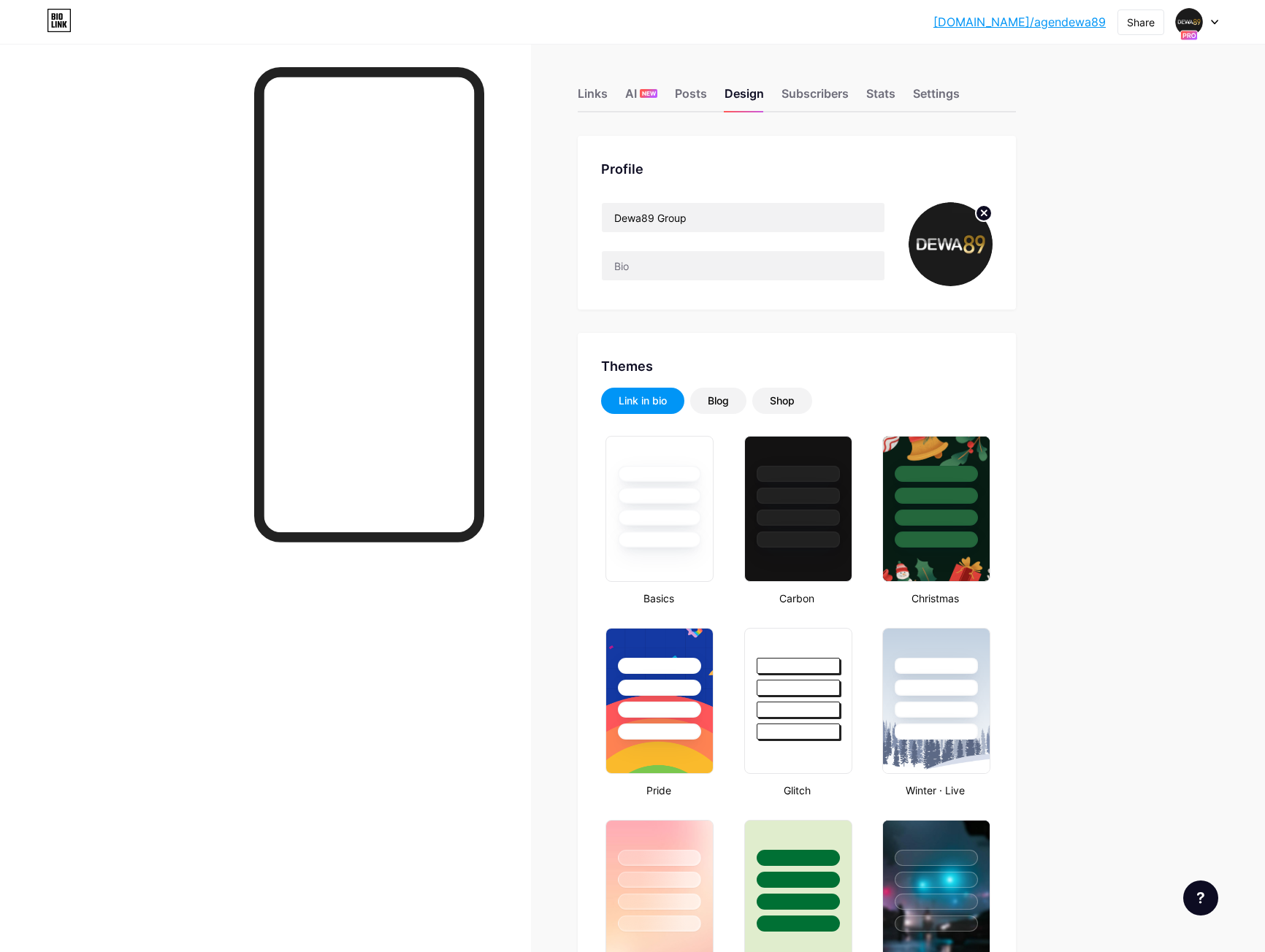
type input "#937122"
type input "#ffffff"
click at [805, 88] on div "Subscribers" at bounding box center [815, 98] width 67 height 26
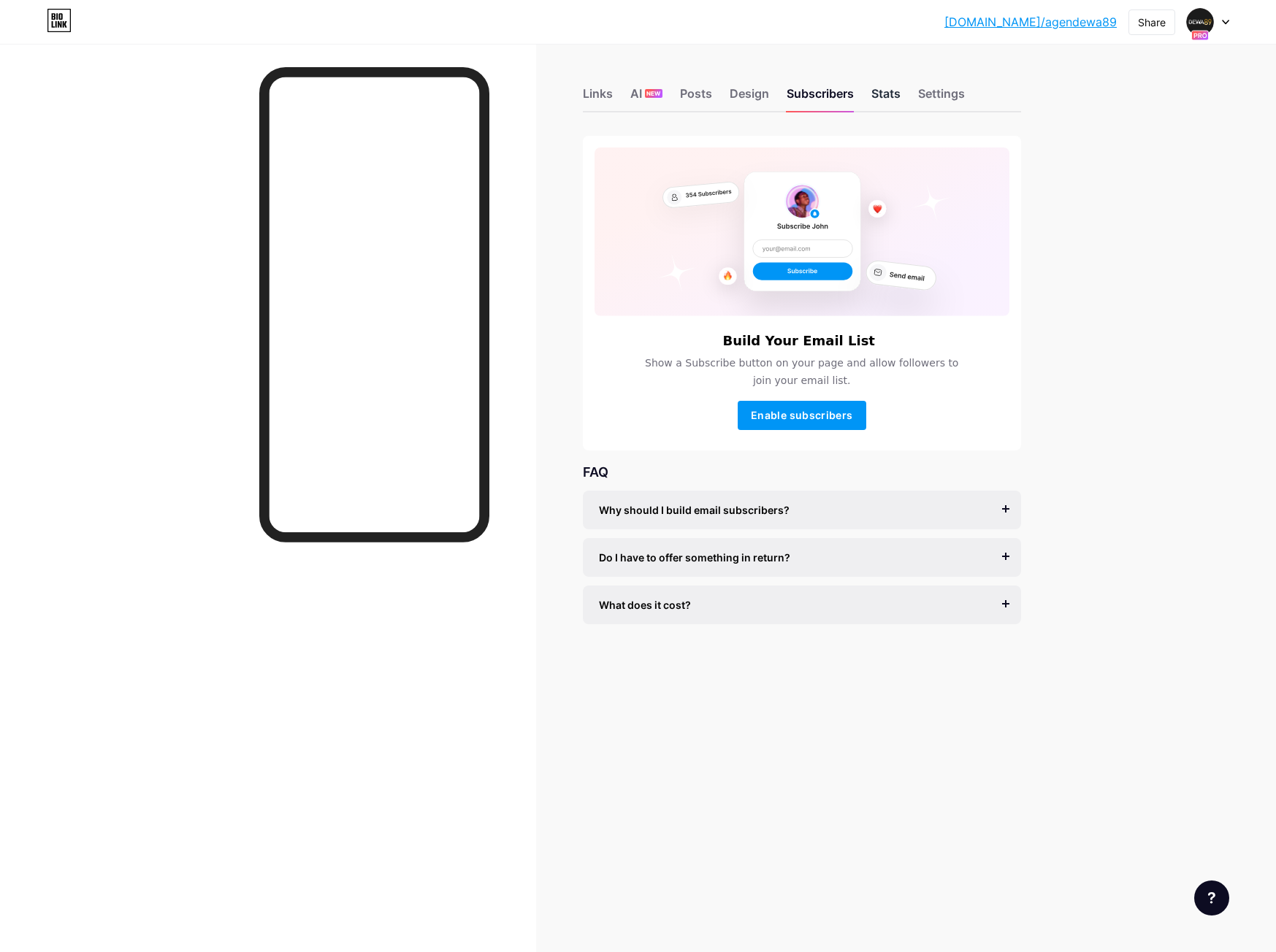
click at [879, 92] on div "Stats" at bounding box center [885, 98] width 29 height 26
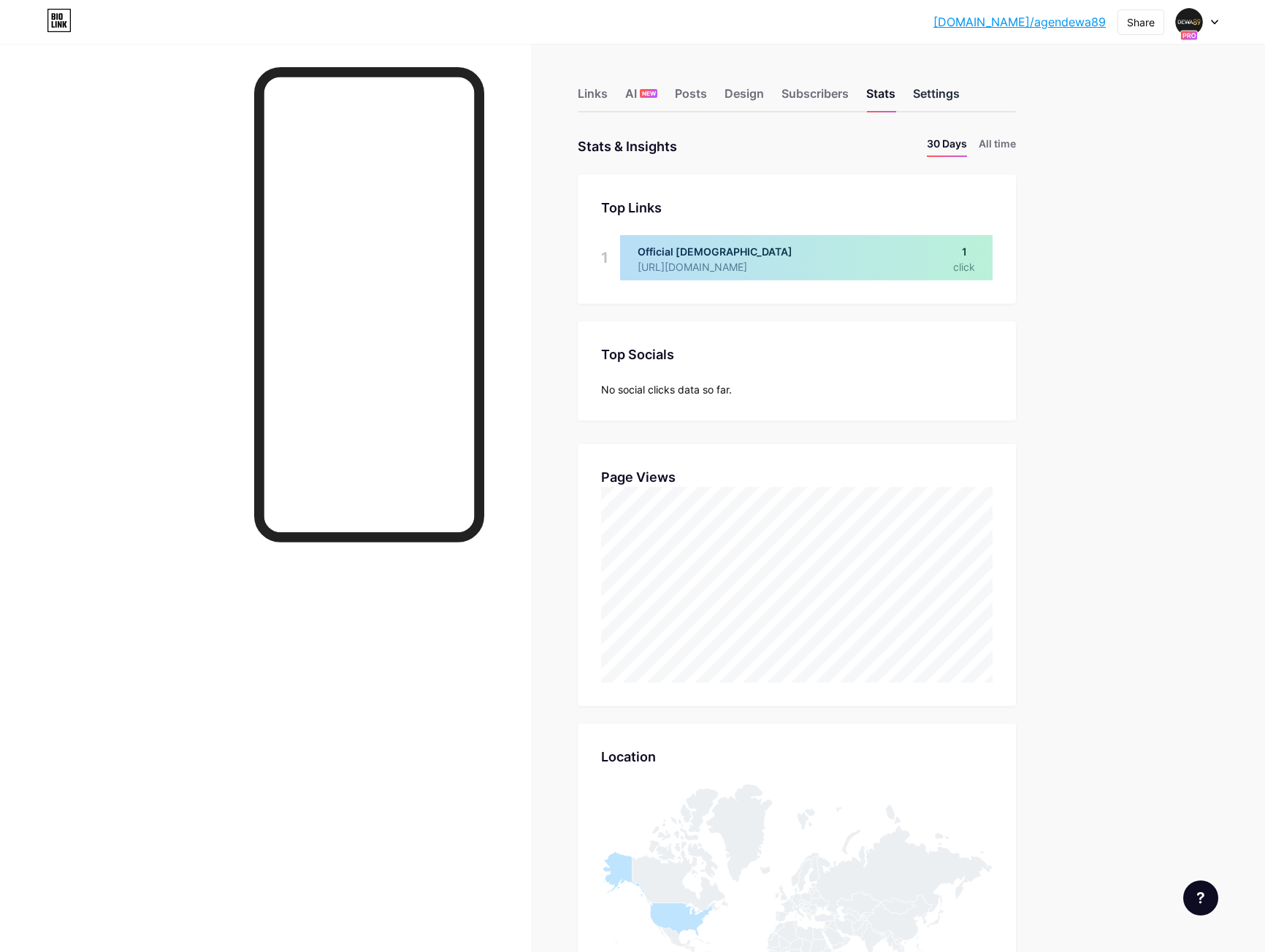
scroll to position [952, 1265]
click at [597, 85] on div "Links" at bounding box center [592, 98] width 30 height 26
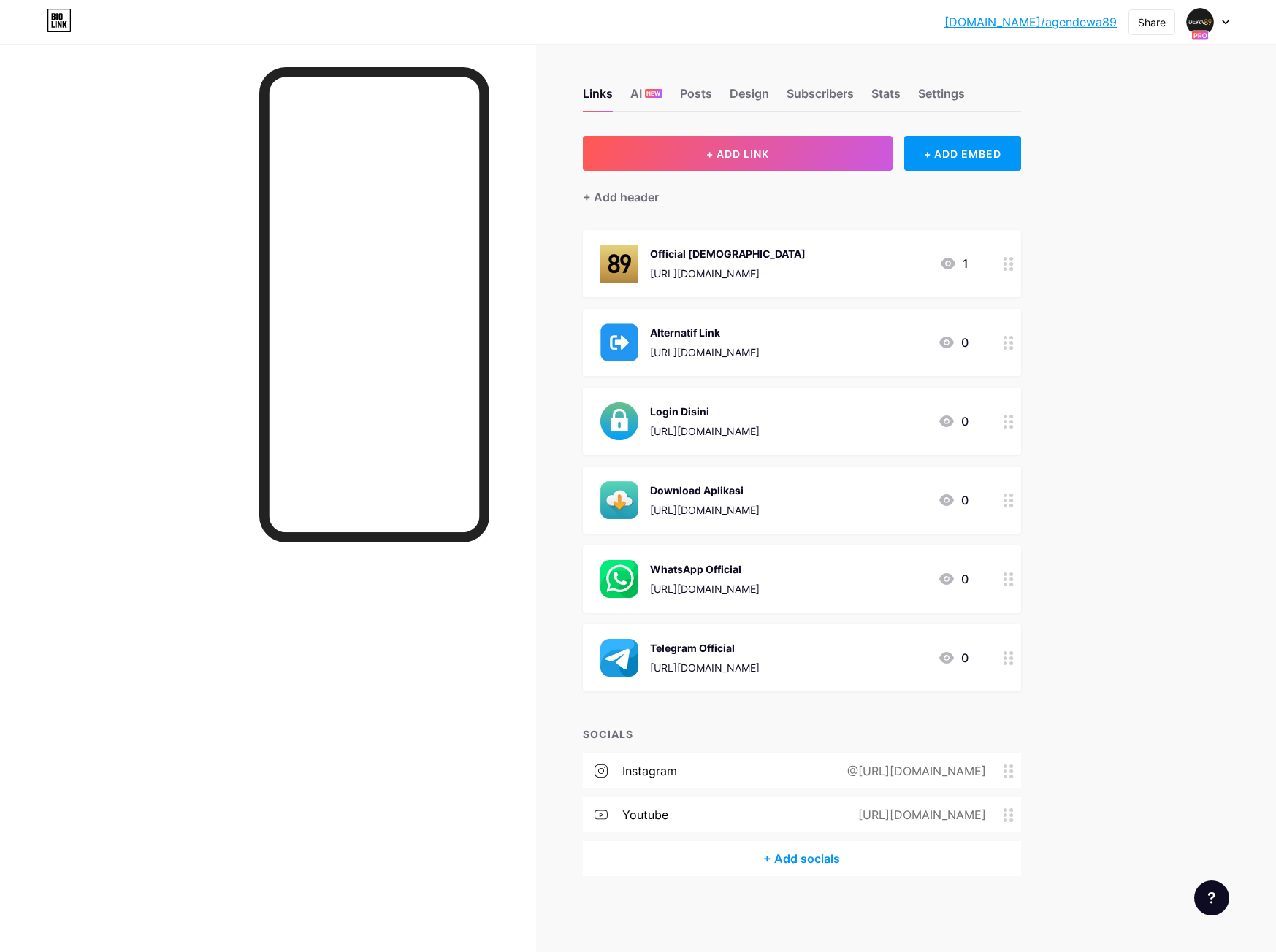
click at [1118, 234] on div "bio.link/agende... bio.link/agendewa89 Share Switch accounts Dewa89 Group bio.l…" at bounding box center [638, 476] width 1276 height 952
click at [979, 154] on div "+ ADD EMBED" at bounding box center [962, 152] width 116 height 35
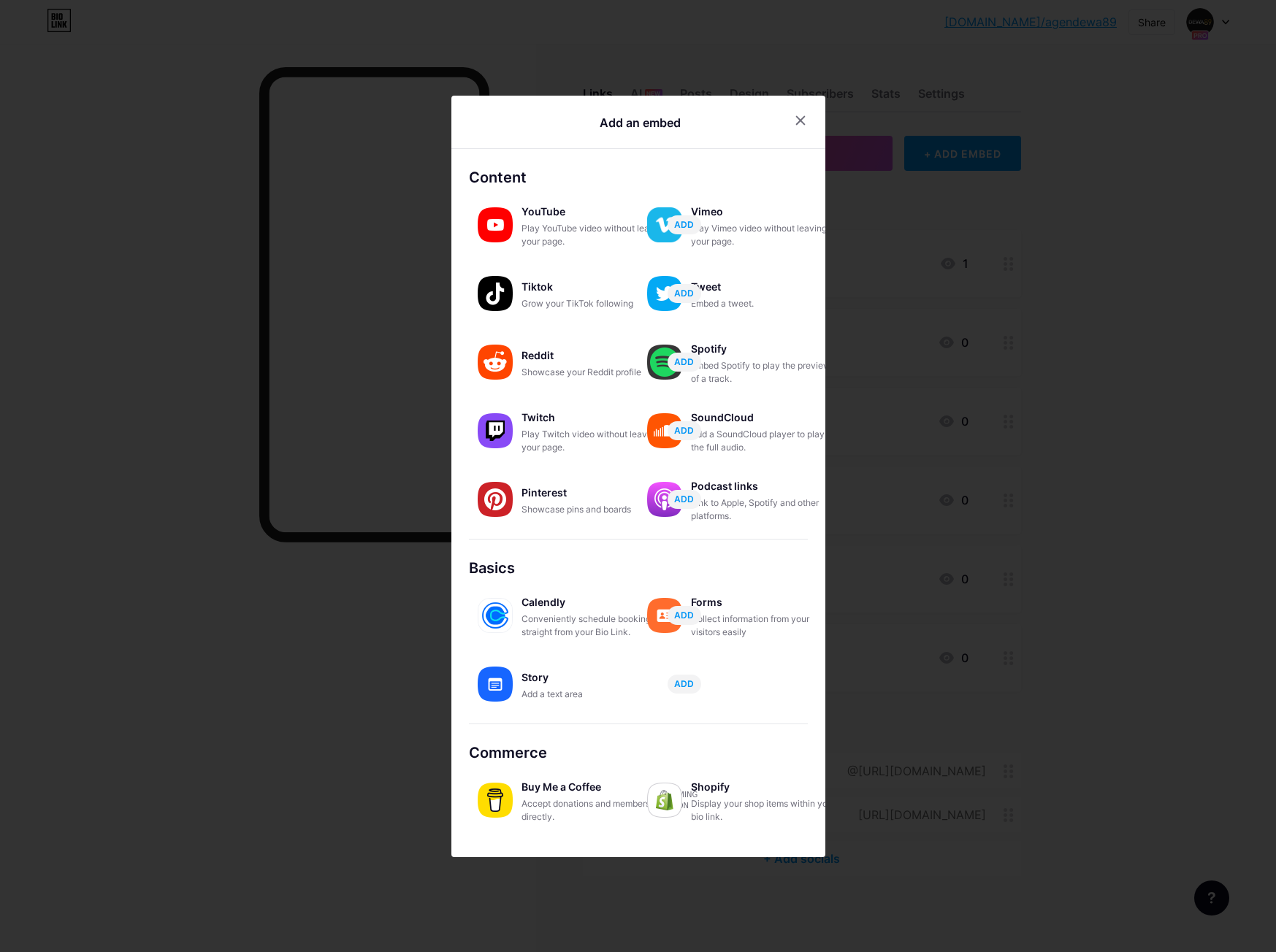
click at [1155, 278] on div at bounding box center [638, 476] width 1276 height 952
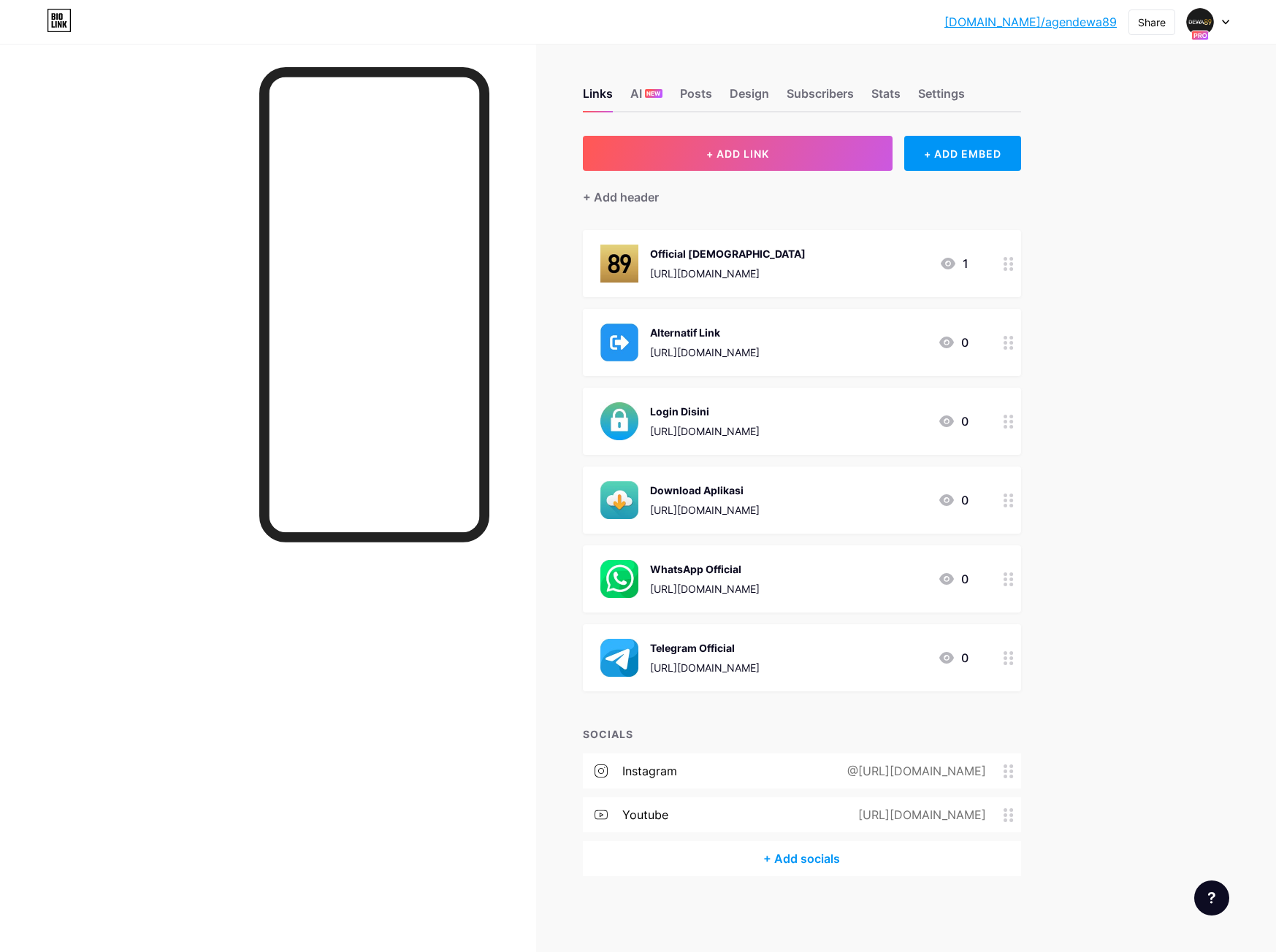
click at [1218, 25] on div at bounding box center [1207, 22] width 42 height 26
click at [1109, 171] on link "Account settings" at bounding box center [1138, 166] width 181 height 39
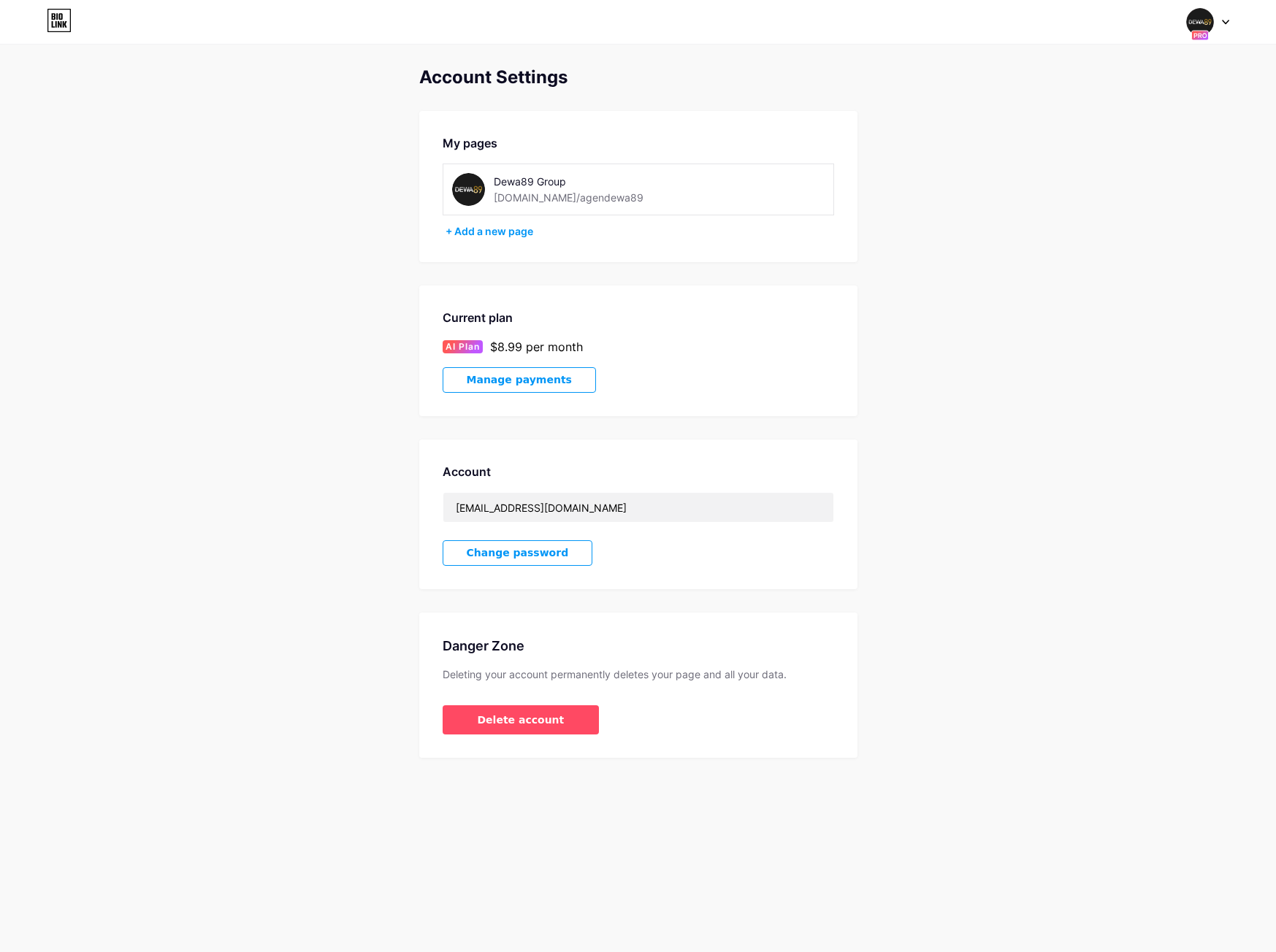
click at [1227, 22] on icon at bounding box center [1225, 22] width 6 height 4
click at [1103, 165] on link "Dashboard" at bounding box center [1138, 166] width 181 height 39
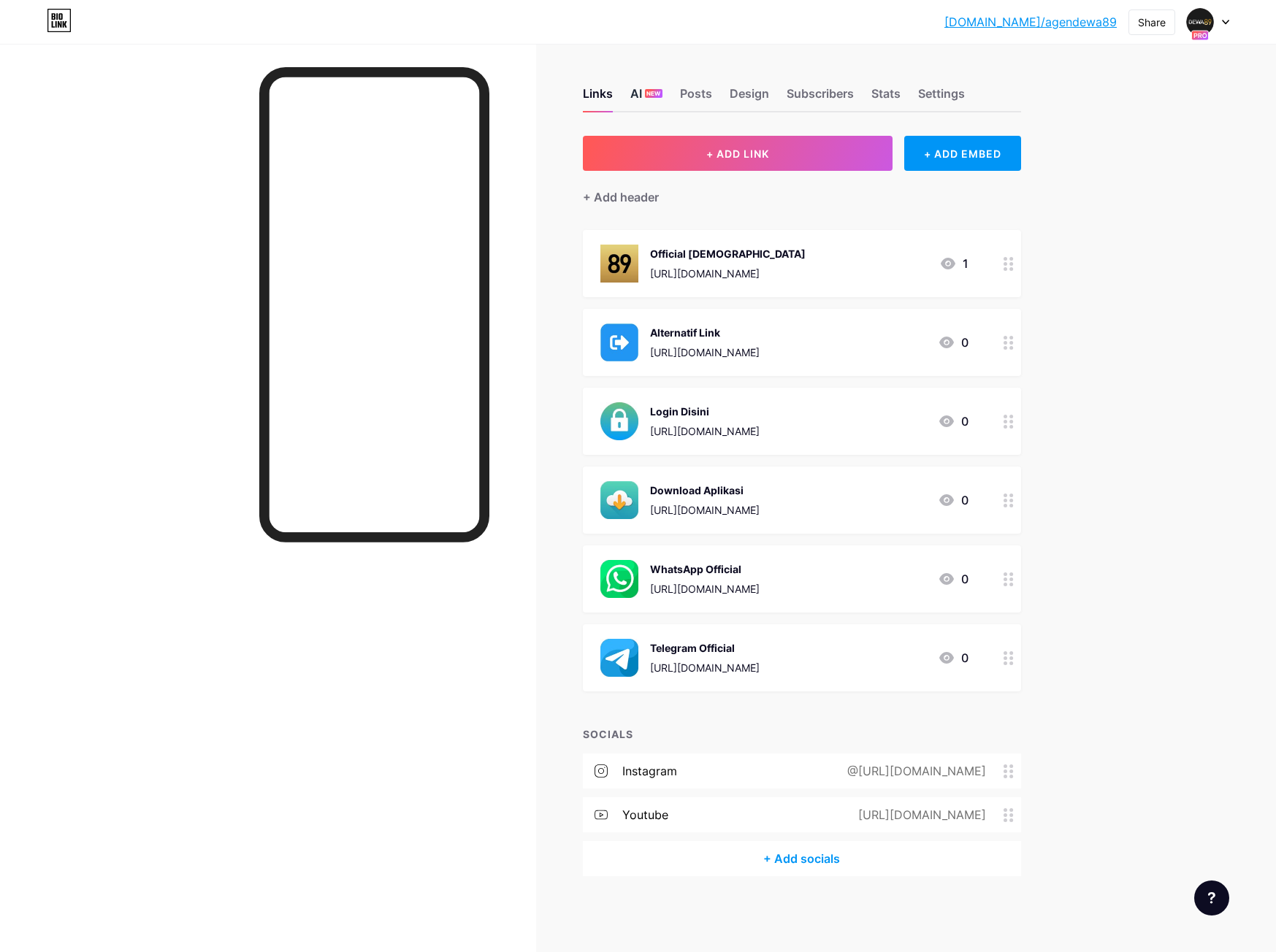
click at [635, 93] on div "AI NEW" at bounding box center [646, 98] width 32 height 26
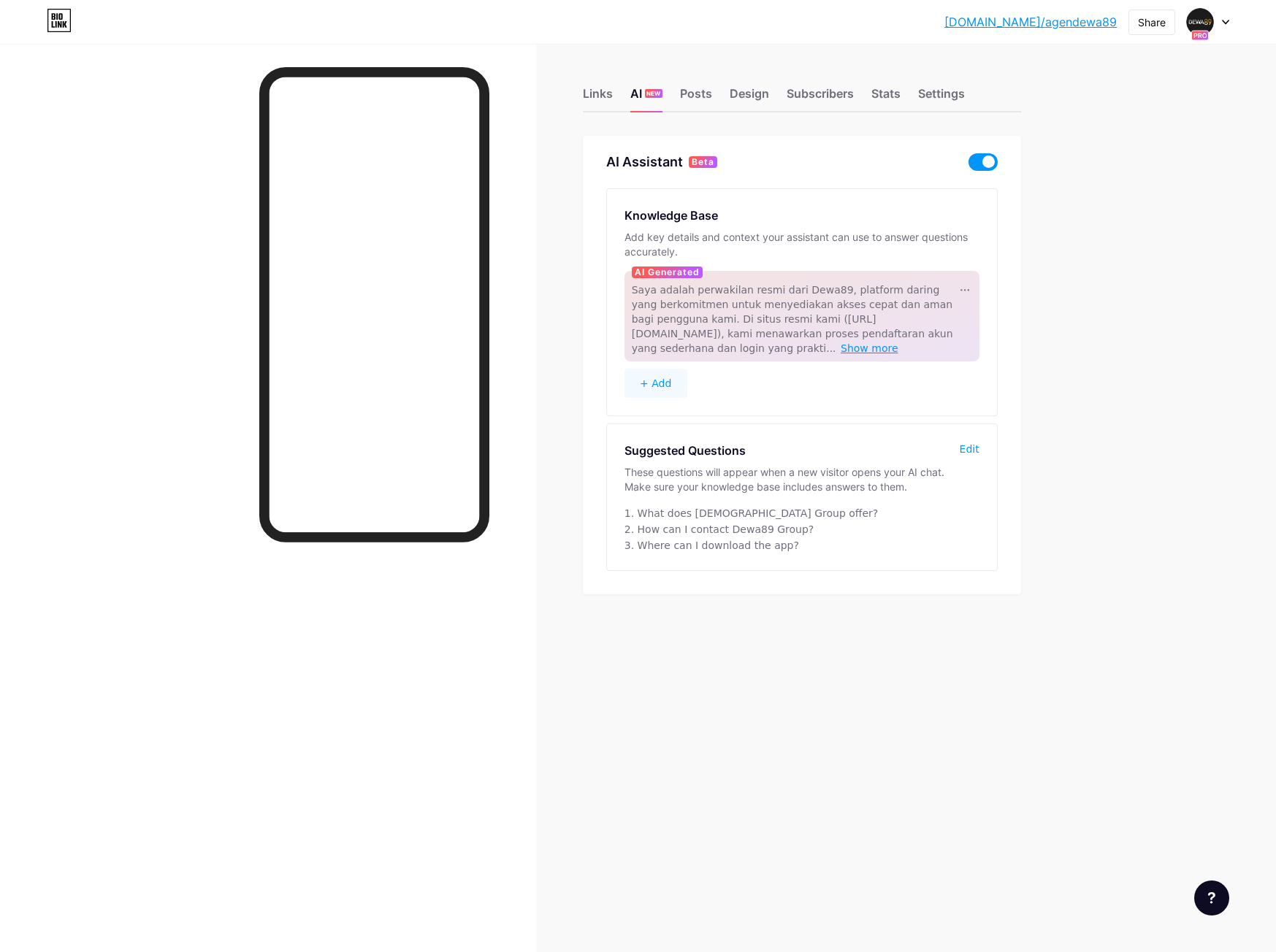
click at [898, 342] on span "Show more" at bounding box center [869, 348] width 58 height 11
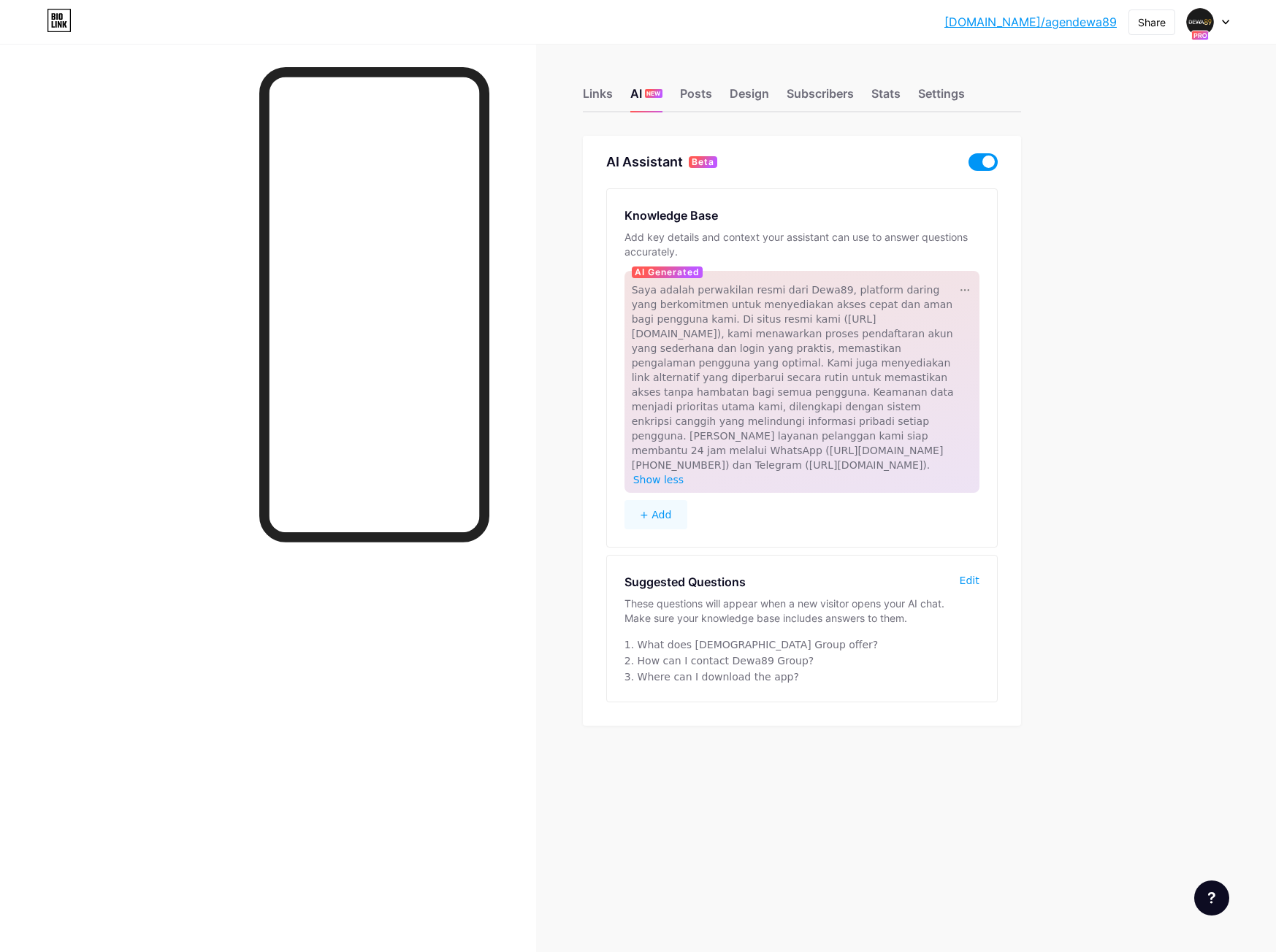
click at [983, 154] on span at bounding box center [982, 162] width 29 height 18
click at [968, 166] on input "checkbox" at bounding box center [968, 166] width 0 height 0
click at [693, 86] on div "Posts" at bounding box center [696, 98] width 32 height 26
click at [760, 97] on div "Design" at bounding box center [749, 98] width 39 height 26
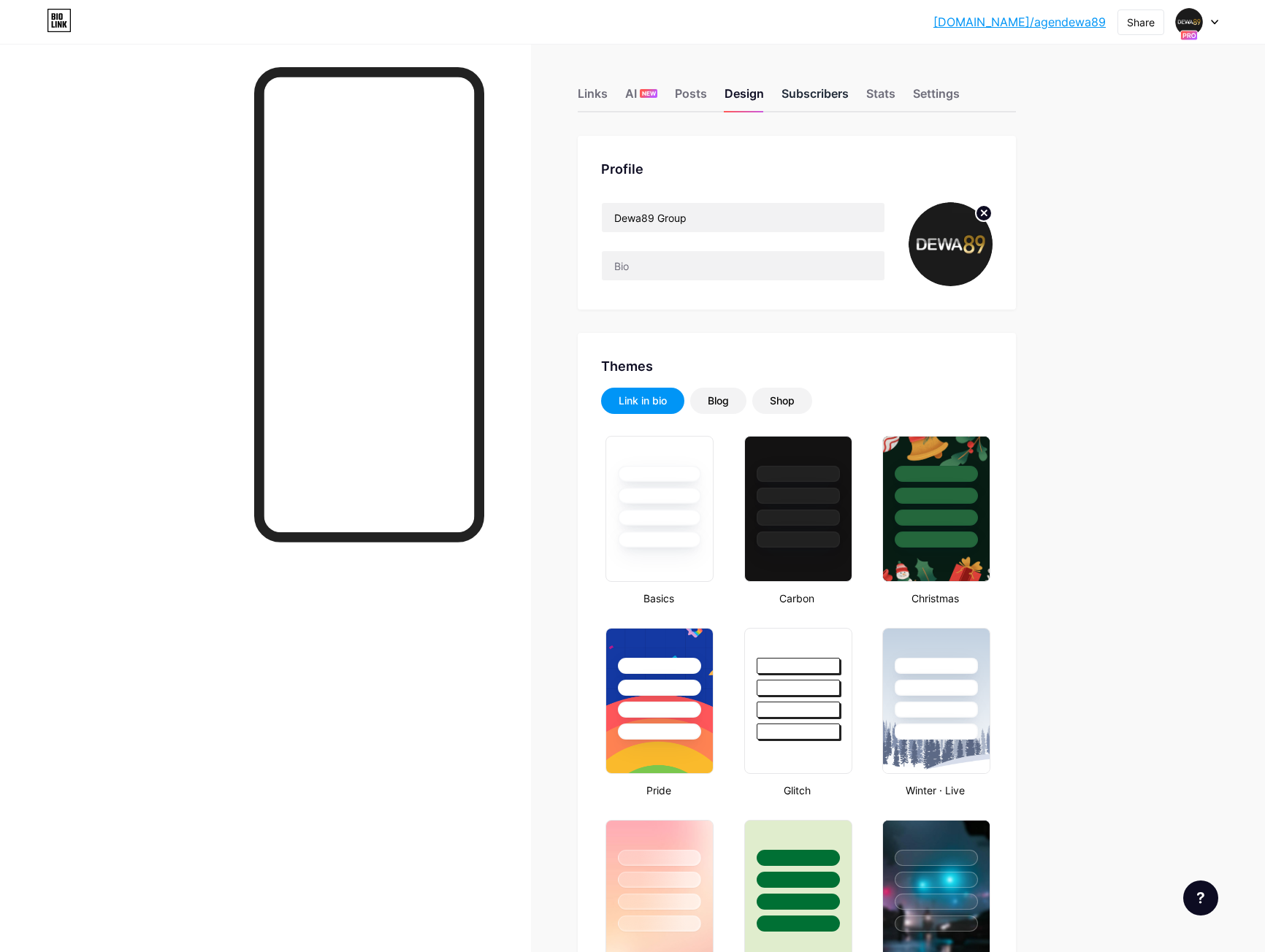
click at [824, 103] on div "Subscribers" at bounding box center [815, 98] width 67 height 26
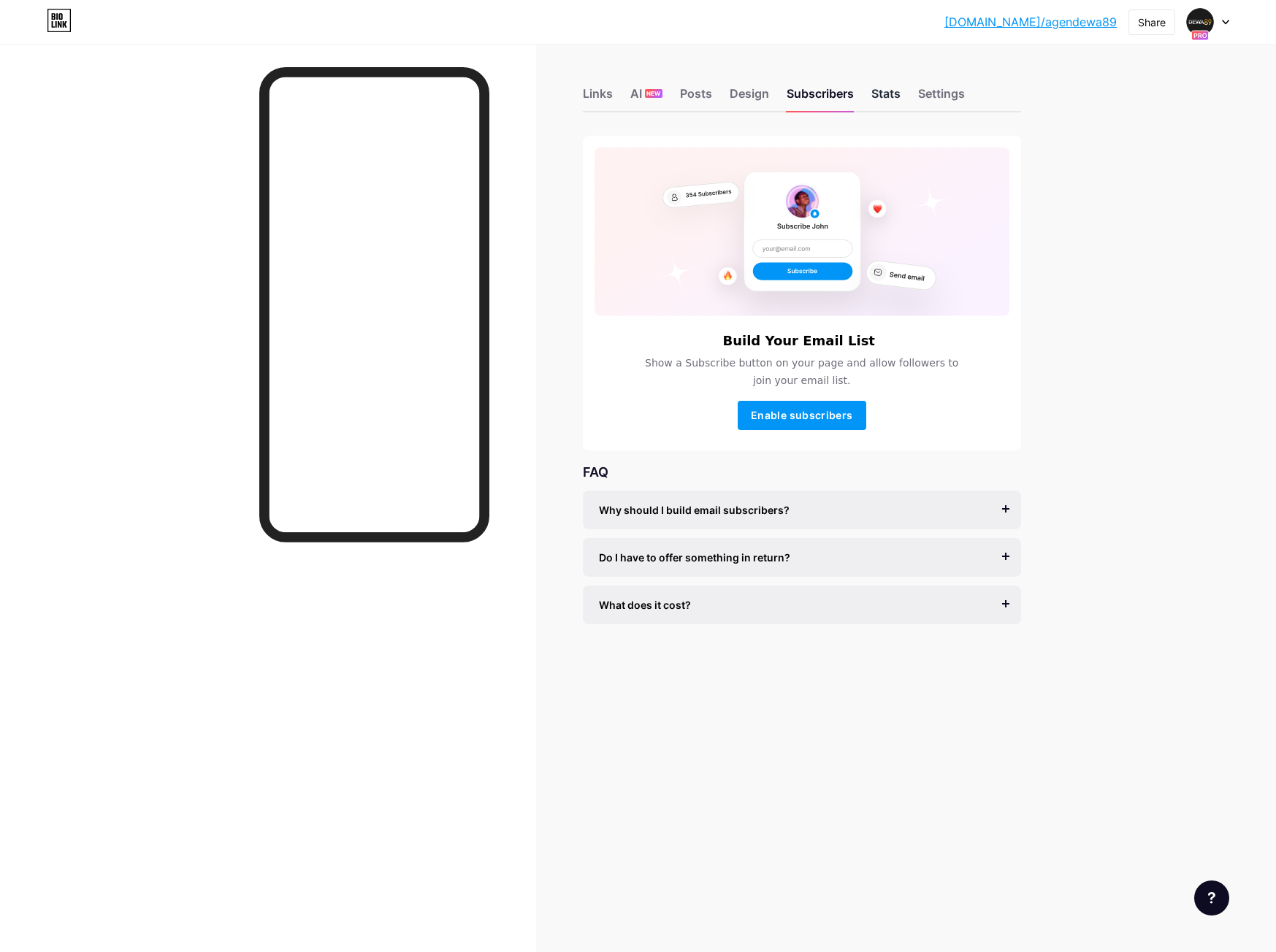
click at [893, 92] on div "Stats" at bounding box center [885, 98] width 29 height 26
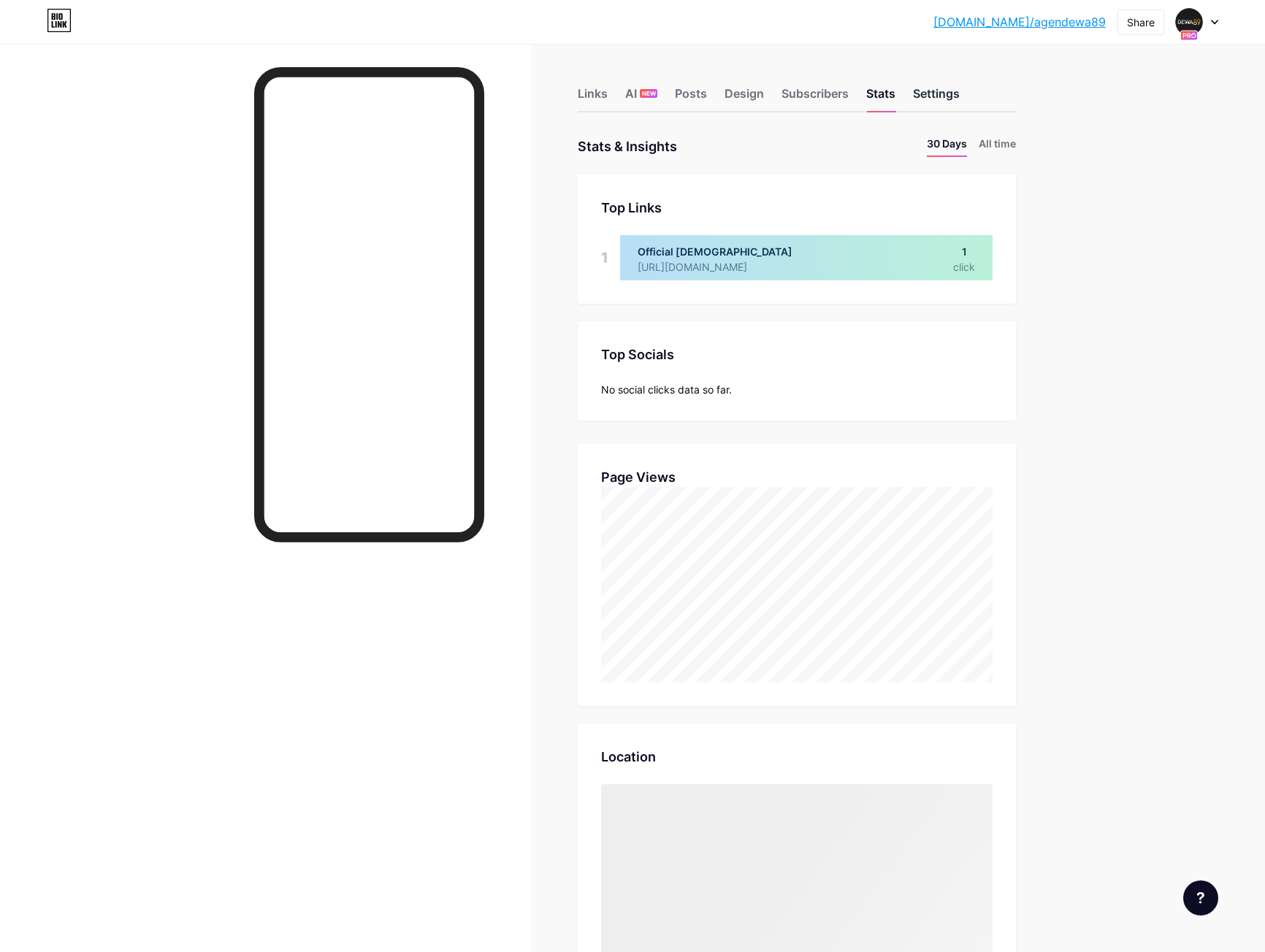
scroll to position [952, 1265]
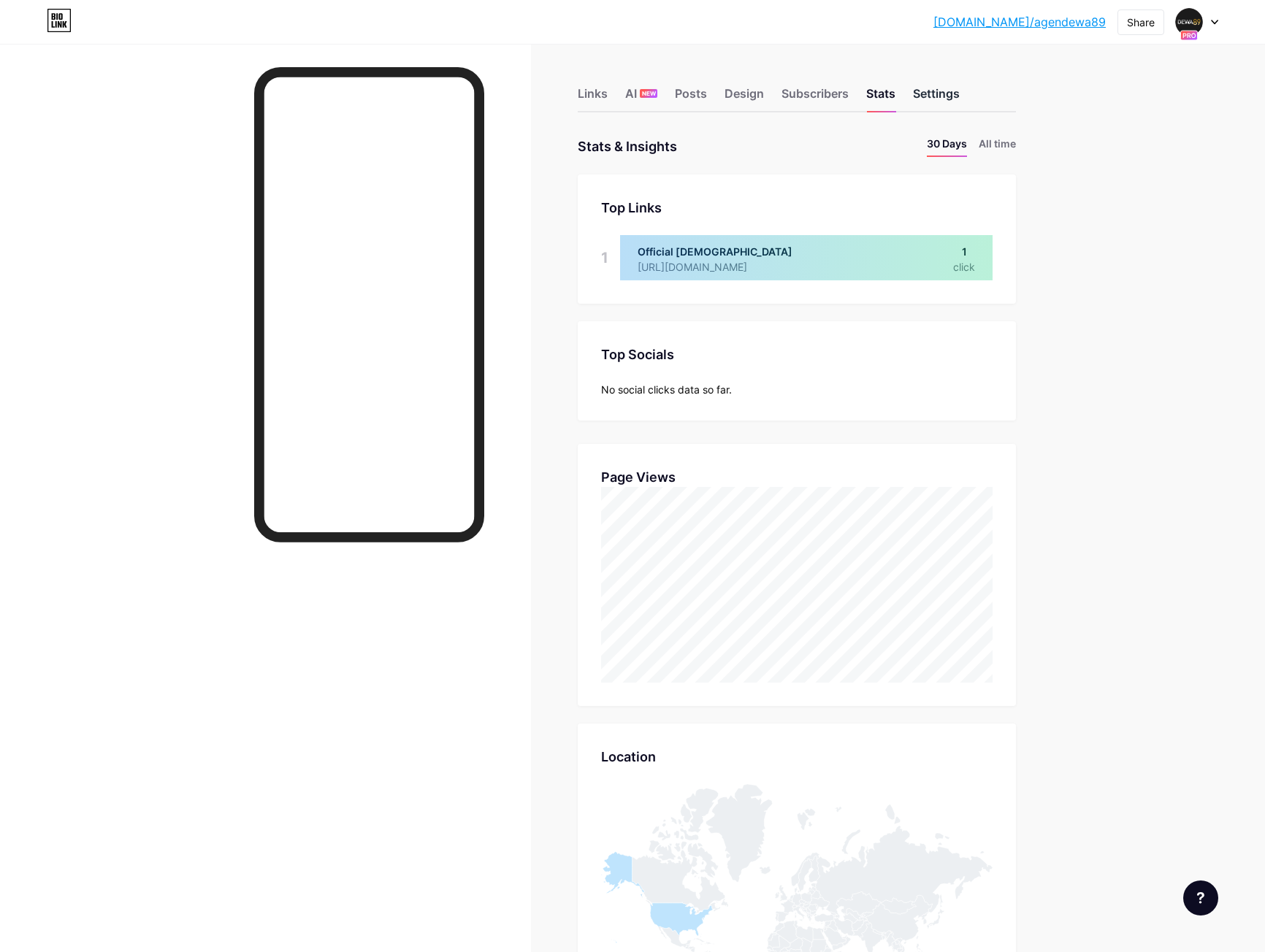
click at [930, 93] on div "Settings" at bounding box center [937, 98] width 47 height 26
